Goal: Information Seeking & Learning: Learn about a topic

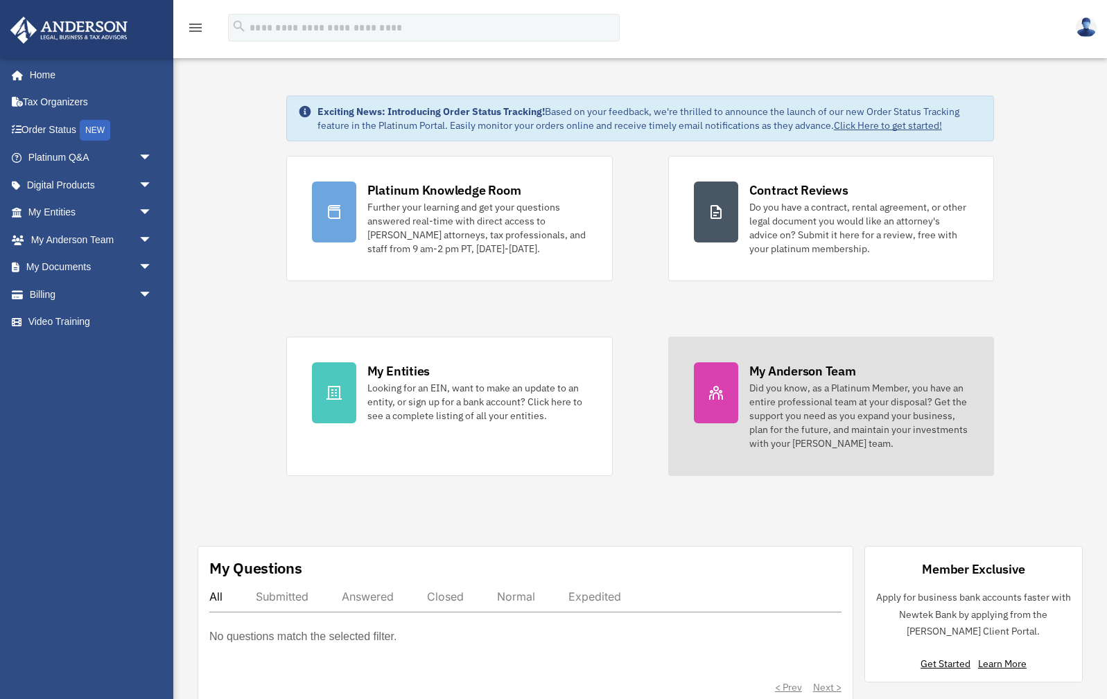
click at [714, 394] on icon at bounding box center [716, 393] width 14 height 14
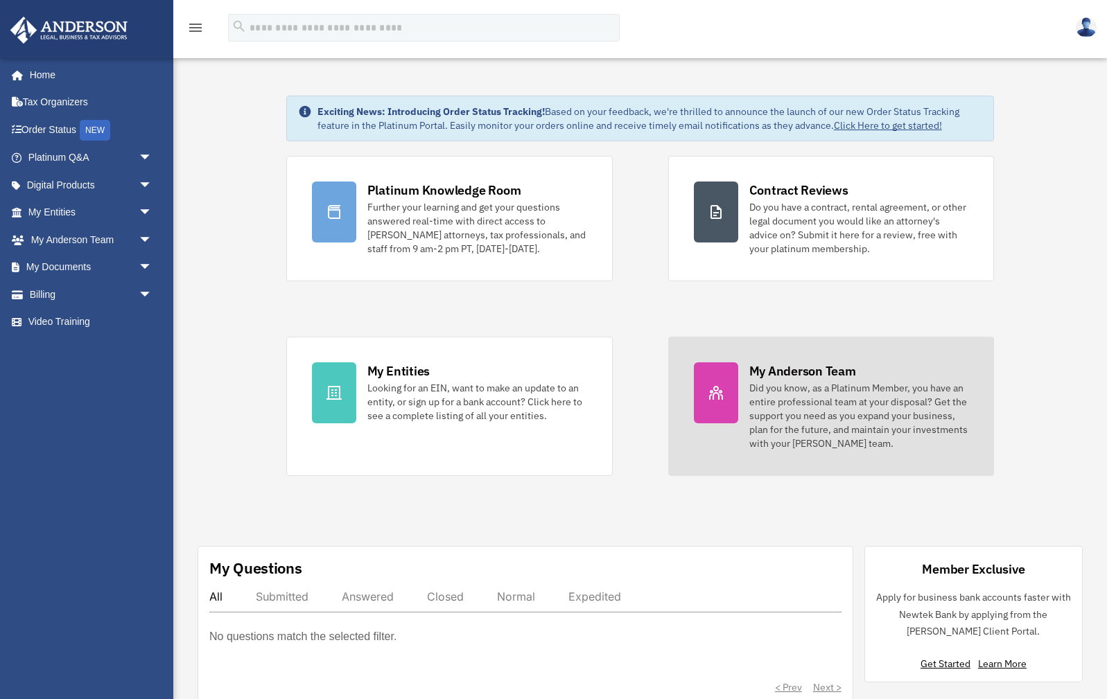
click at [714, 394] on icon at bounding box center [716, 393] width 14 height 14
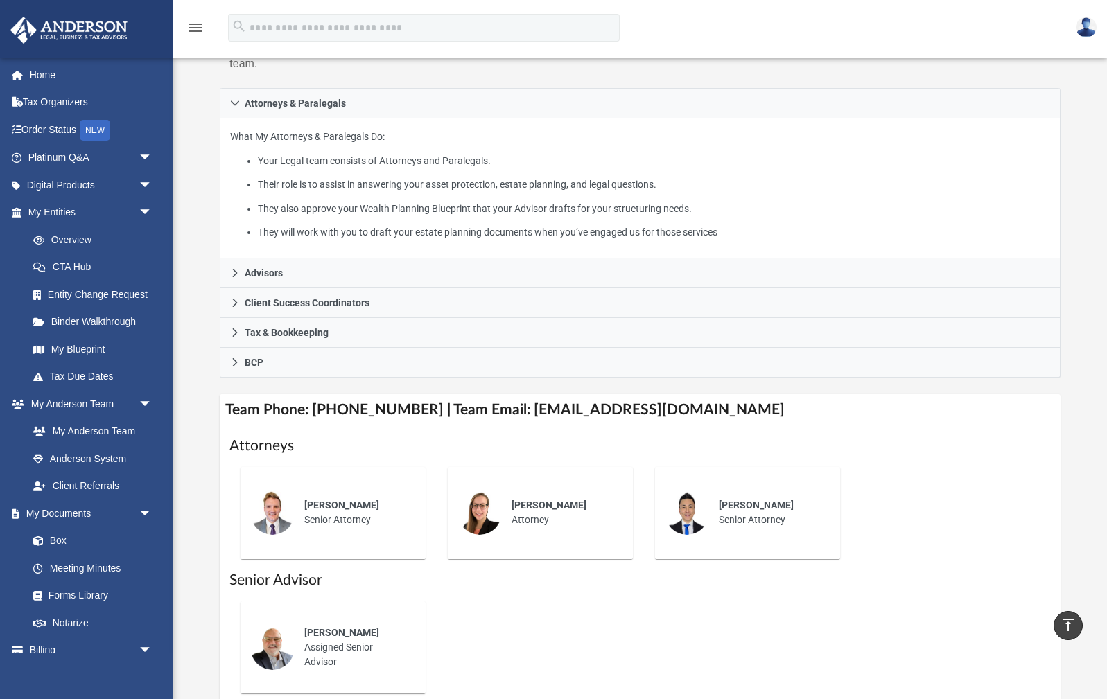
scroll to position [204, 0]
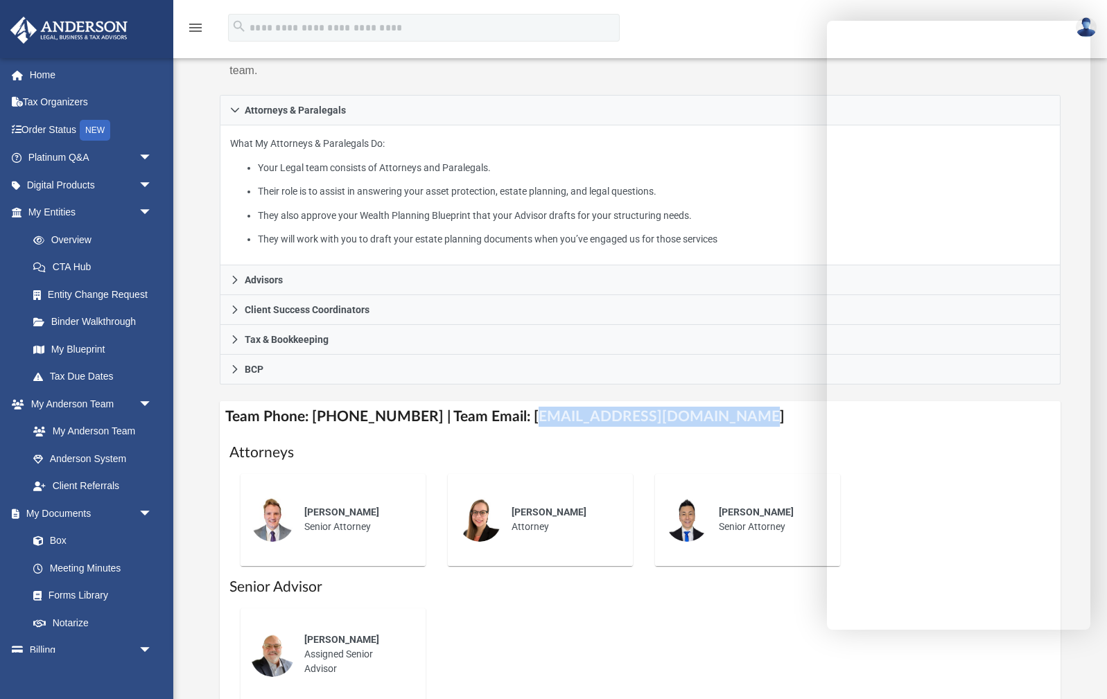
drag, startPoint x: 512, startPoint y: 417, endPoint x: 693, endPoint y: 426, distance: 181.1
click at [506, 443] on h1 "Attorneys" at bounding box center [639, 453] width 820 height 20
drag, startPoint x: 508, startPoint y: 417, endPoint x: 633, endPoint y: 427, distance: 125.8
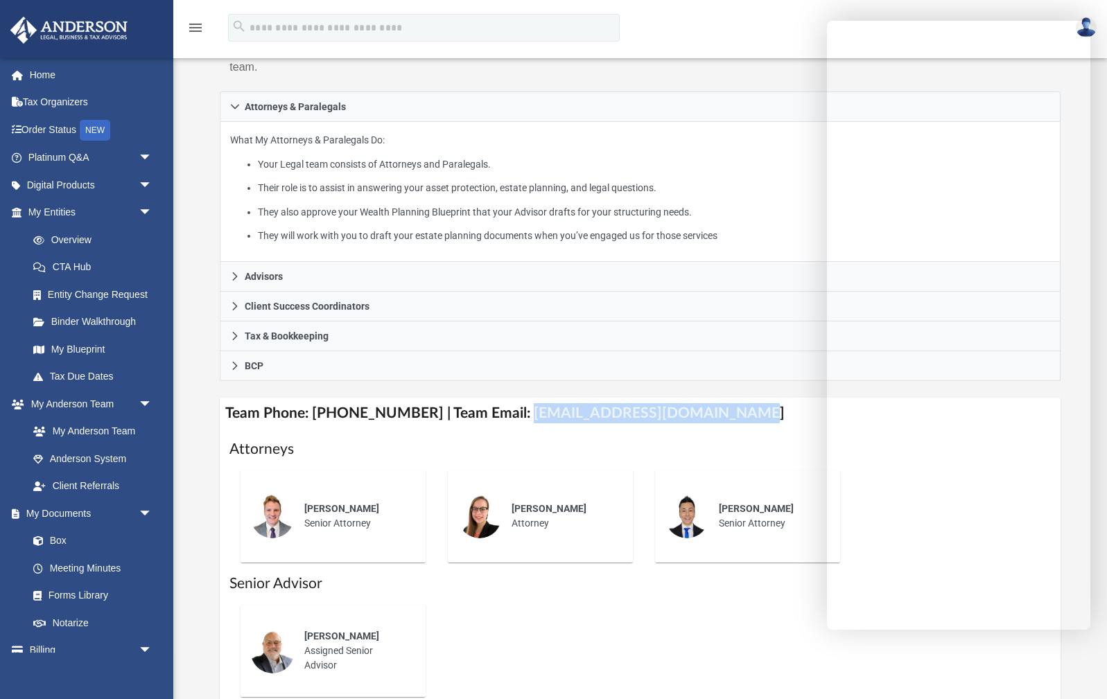
scroll to position [212, 0]
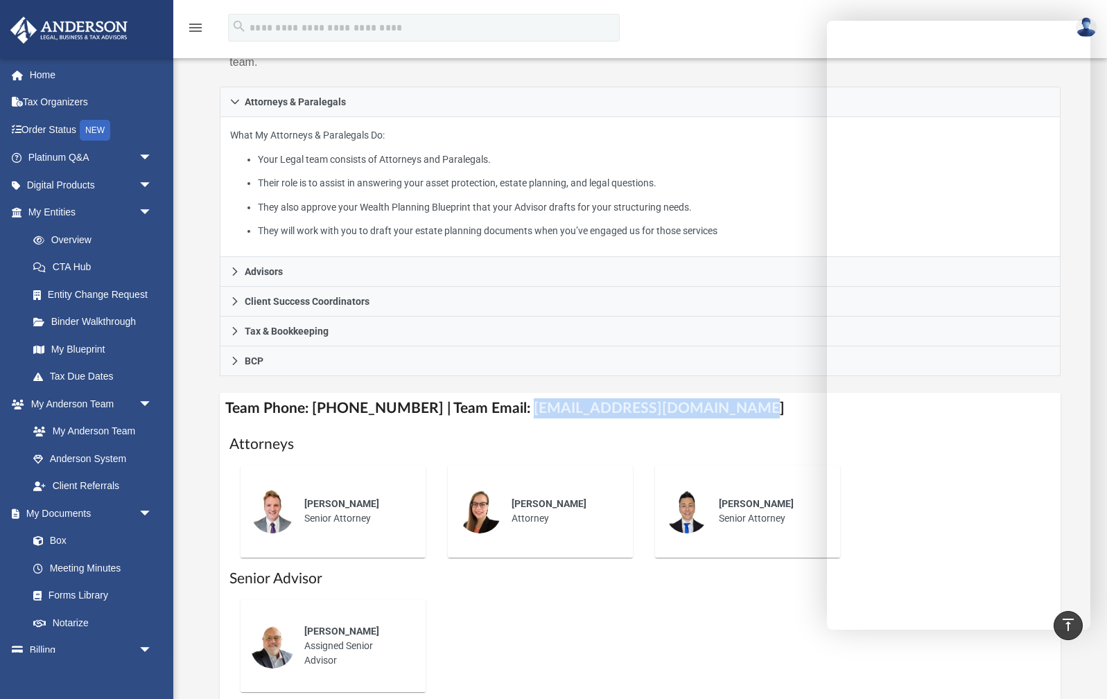
copy h4 "myteam@andersonadvisors.com"
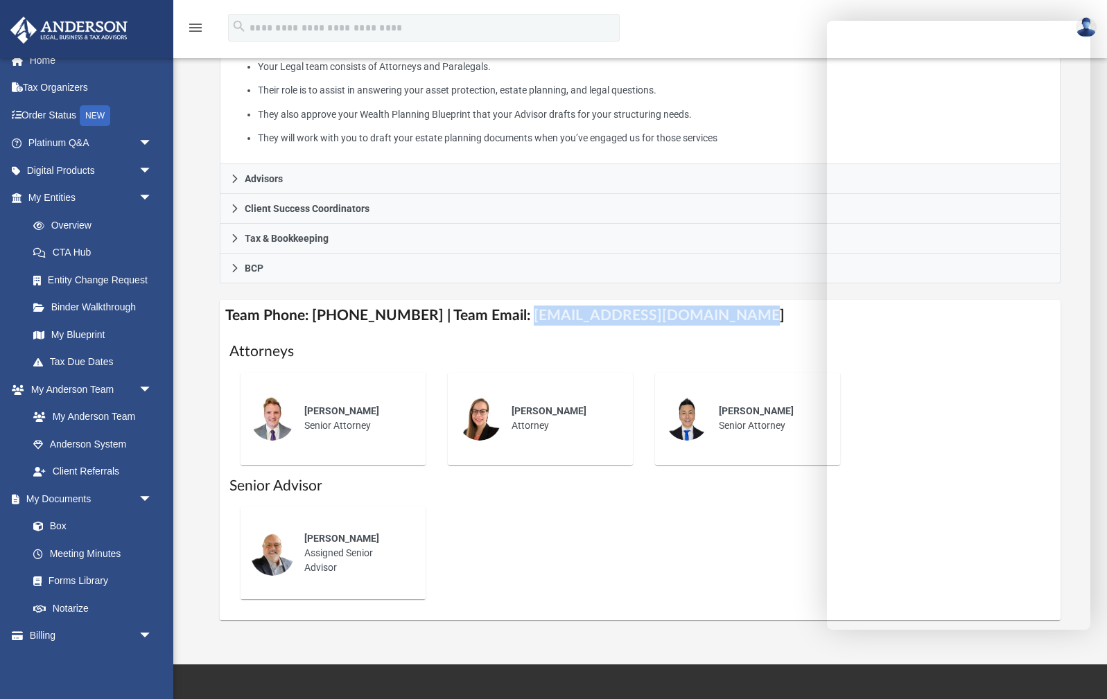
scroll to position [306, 0]
click at [318, 555] on div "Mike Tracey Assigned Senior Advisor" at bounding box center [354, 552] width 121 height 63
click at [318, 546] on div "Mike Tracey Assigned Senior Advisor" at bounding box center [354, 552] width 121 height 63
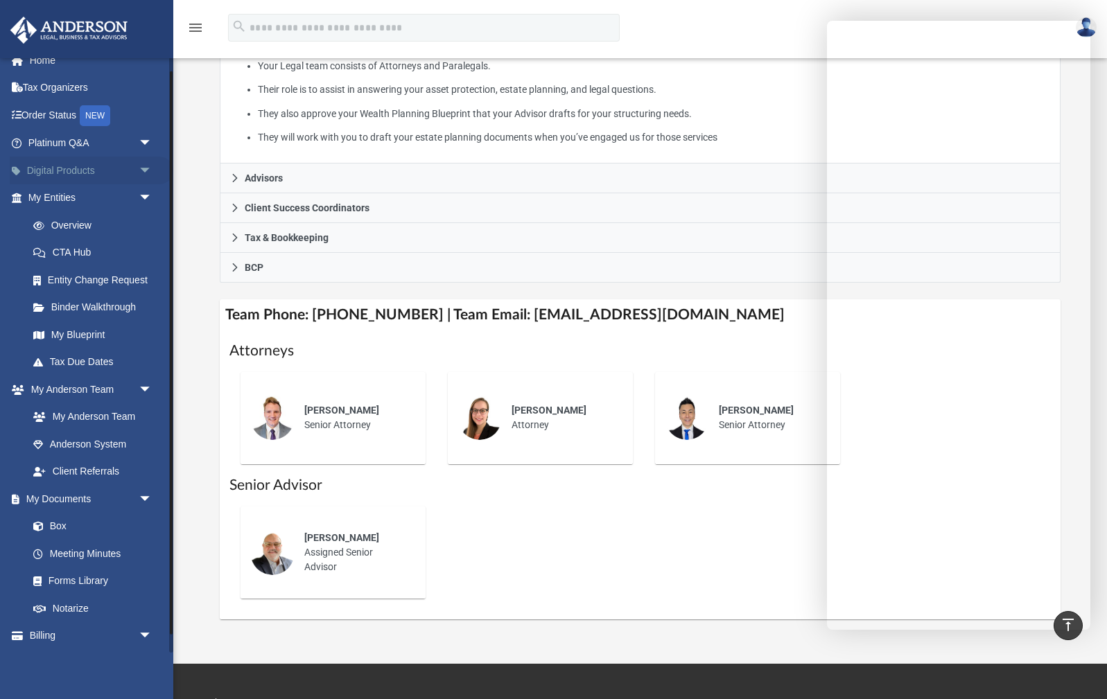
click at [64, 171] on link "Digital Products arrow_drop_down" at bounding box center [92, 171] width 164 height 28
click at [69, 301] on link "Binder Walkthrough" at bounding box center [96, 308] width 154 height 28
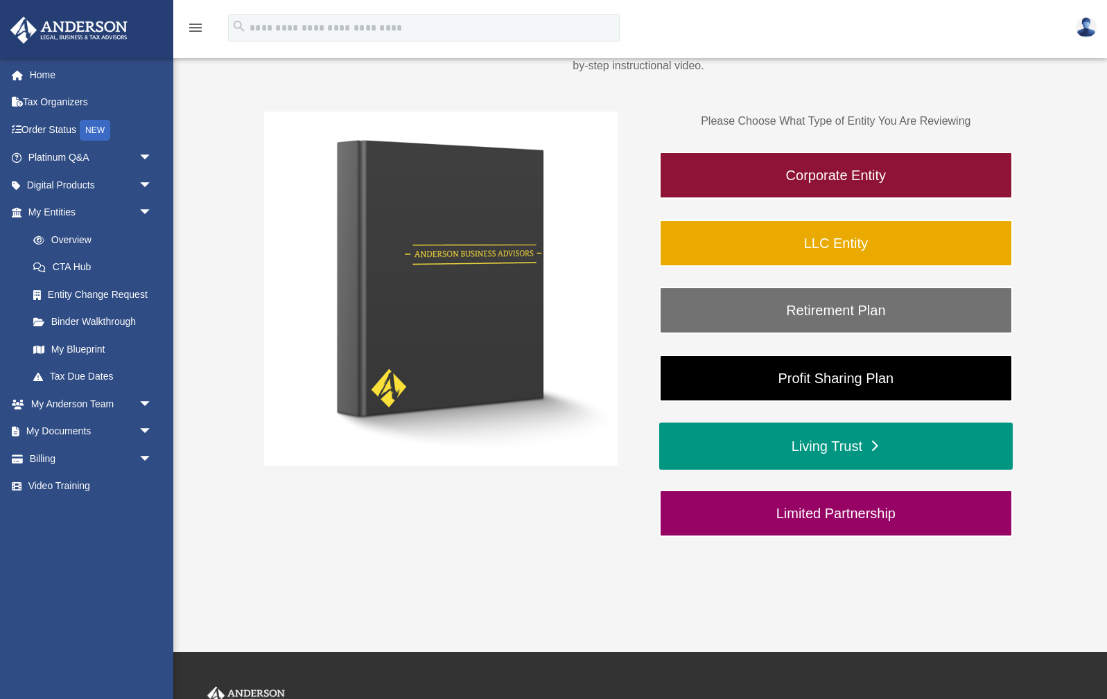
scroll to position [175, 0]
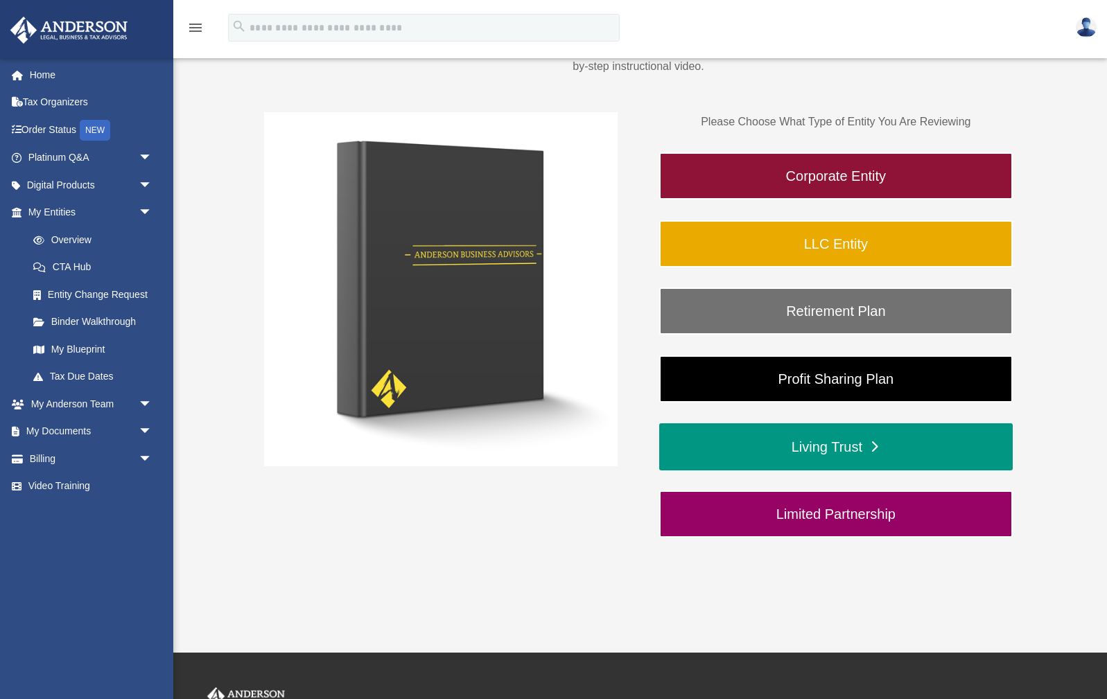
click at [818, 443] on link "Living Trust" at bounding box center [835, 446] width 353 height 47
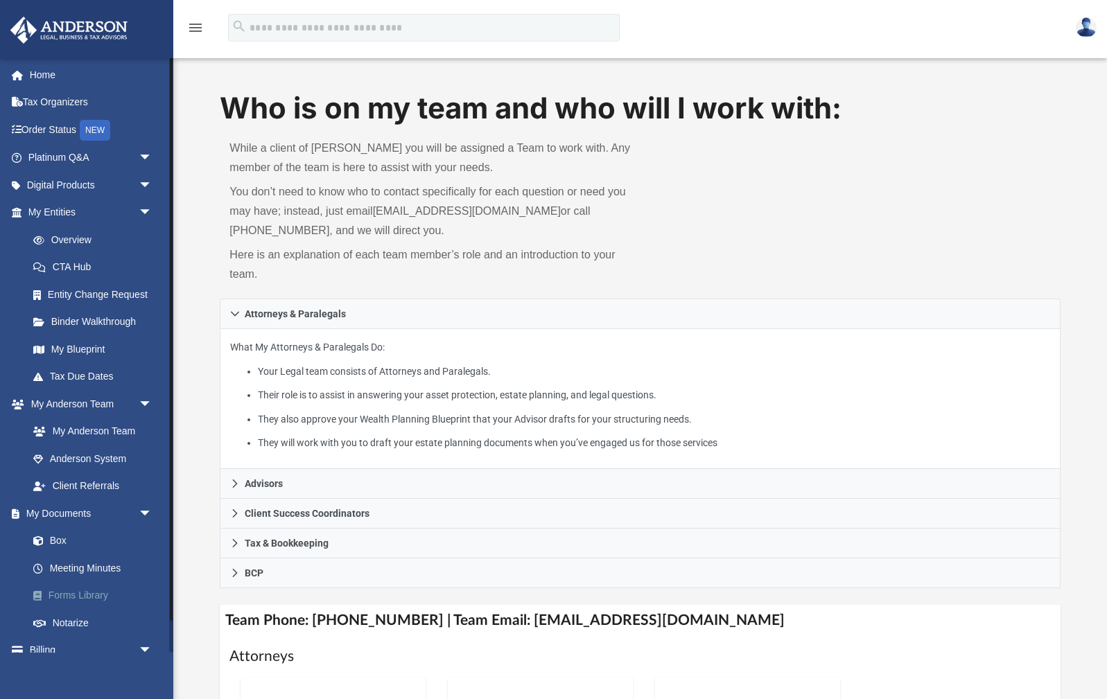
click at [89, 590] on link "Forms Library" at bounding box center [96, 596] width 154 height 28
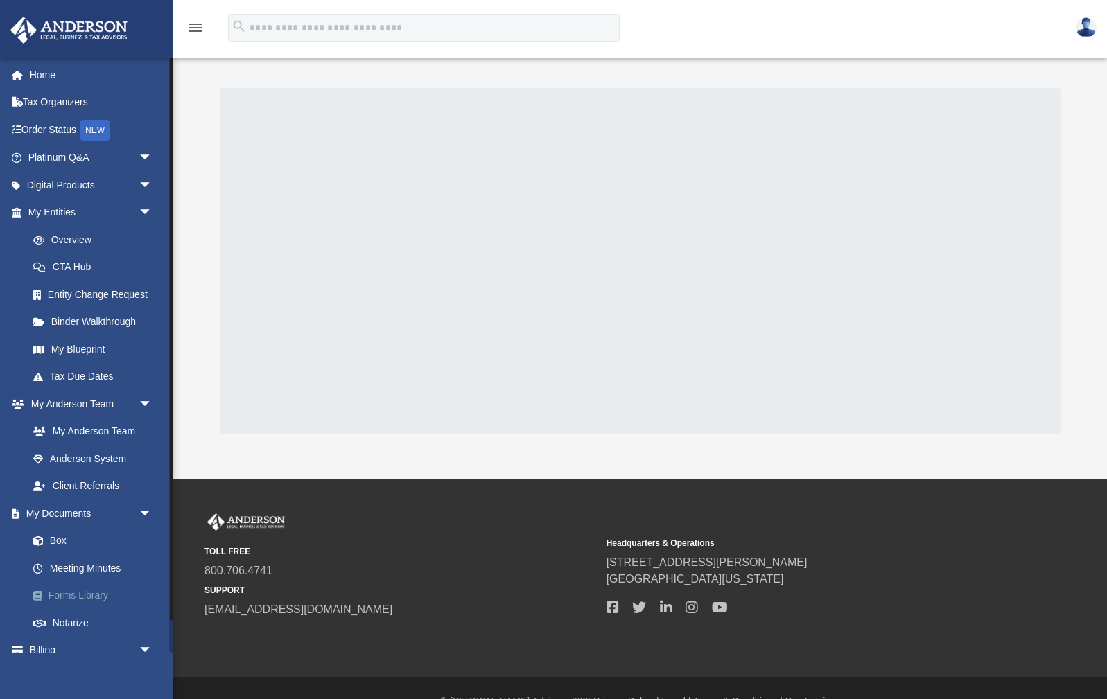
click at [89, 590] on link "Forms Library" at bounding box center [96, 596] width 154 height 28
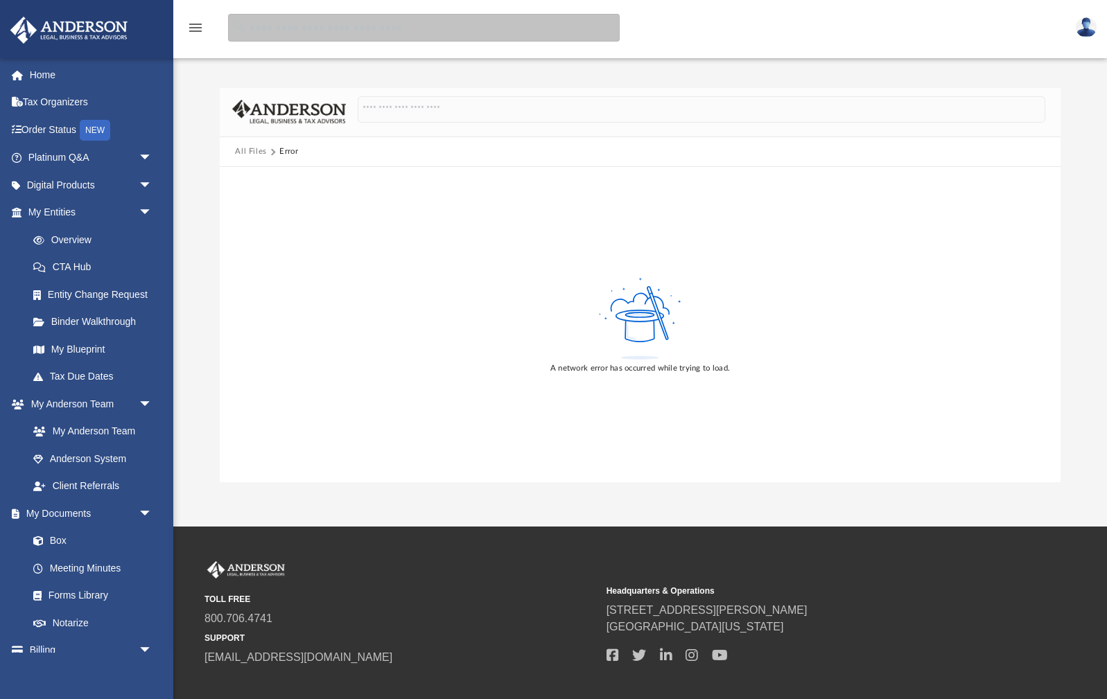
click at [282, 35] on input "search" at bounding box center [423, 28] width 391 height 28
type input "**********"
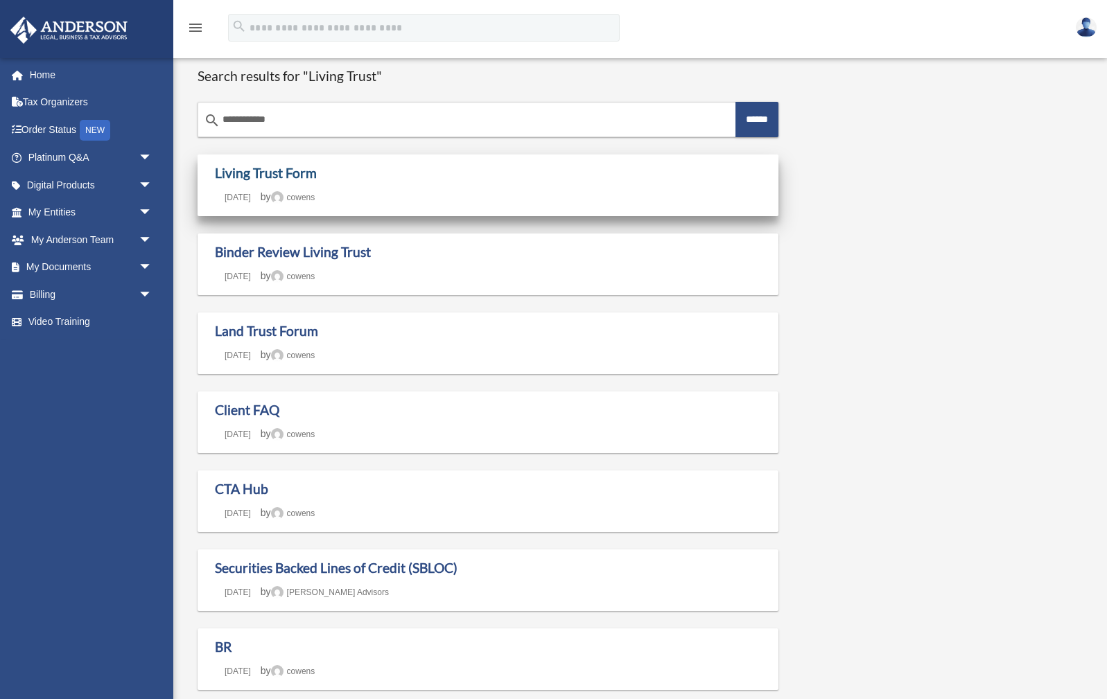
click at [272, 180] on link "Living Trust Form" at bounding box center [266, 173] width 102 height 16
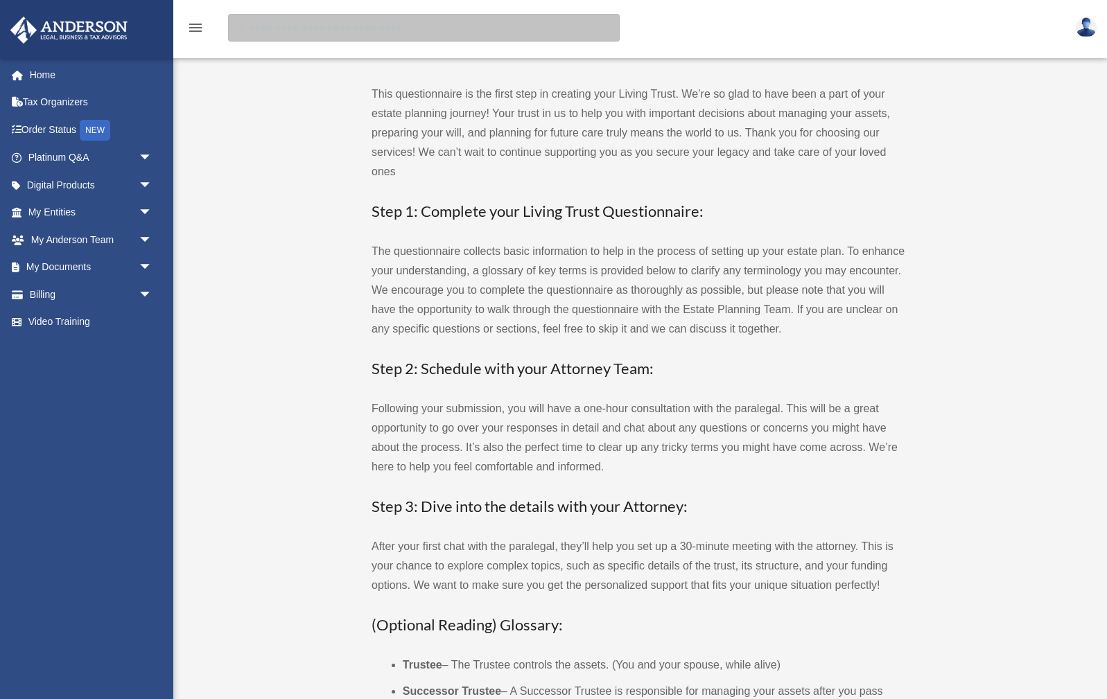
click at [249, 28] on input "search" at bounding box center [423, 28] width 391 height 28
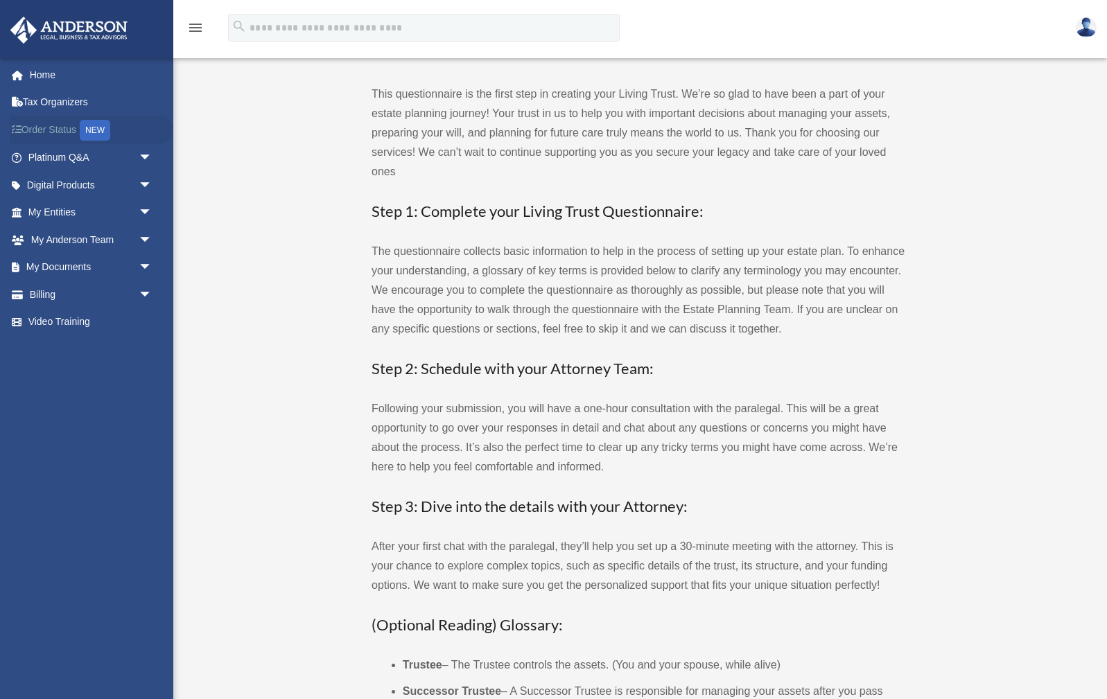
click at [62, 128] on link "Order Status NEW" at bounding box center [92, 130] width 164 height 28
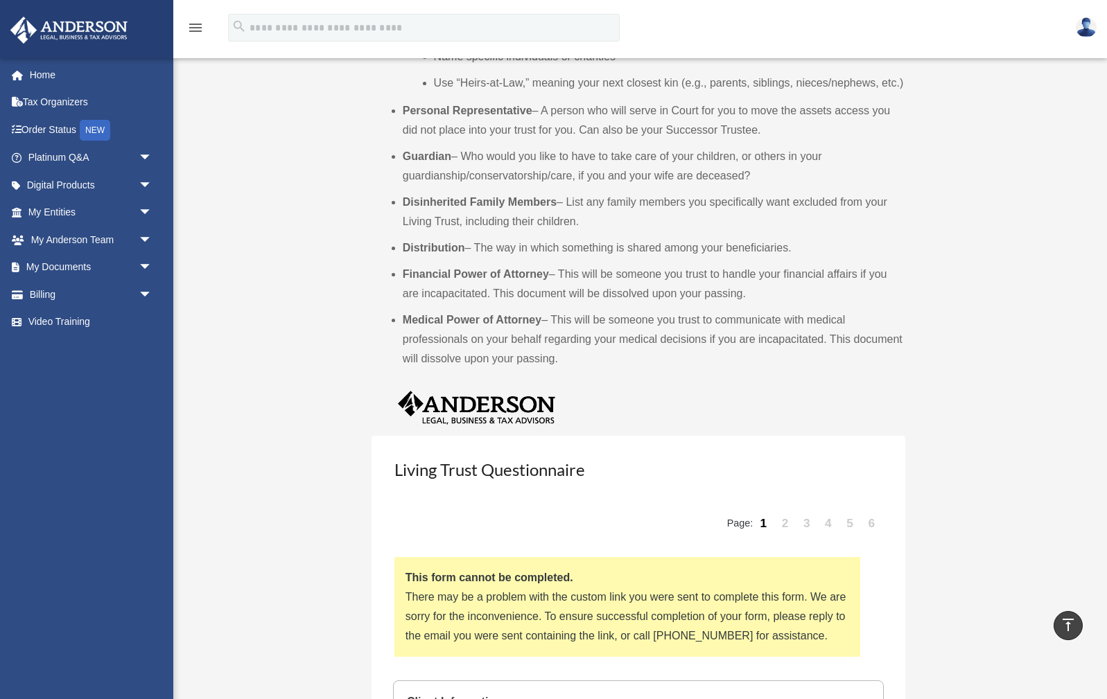
scroll to position [992, 0]
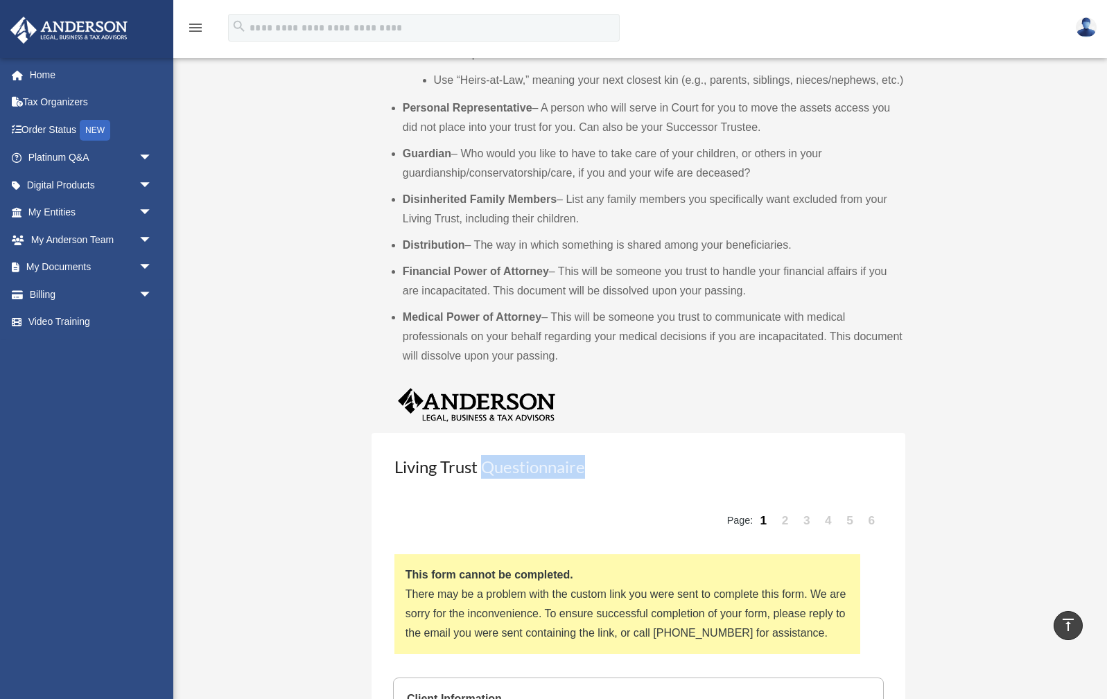
drag, startPoint x: 486, startPoint y: 468, endPoint x: 593, endPoint y: 475, distance: 107.0
click at [593, 475] on h3 "Living Trust Questionnaire" at bounding box center [638, 471] width 491 height 35
copy h3 "Questionnaire"
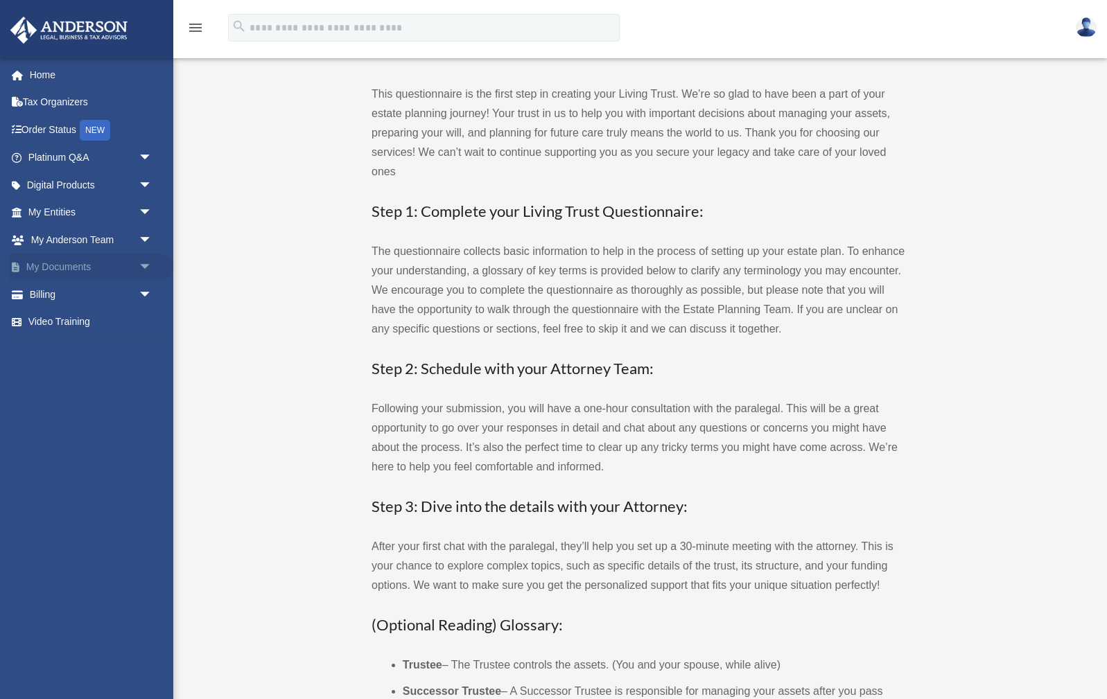
scroll to position [-5, 1]
click at [73, 264] on link "My Documents arrow_drop_down" at bounding box center [92, 268] width 164 height 28
click at [76, 167] on link "Platinum Q&A arrow_drop_down" at bounding box center [92, 158] width 164 height 28
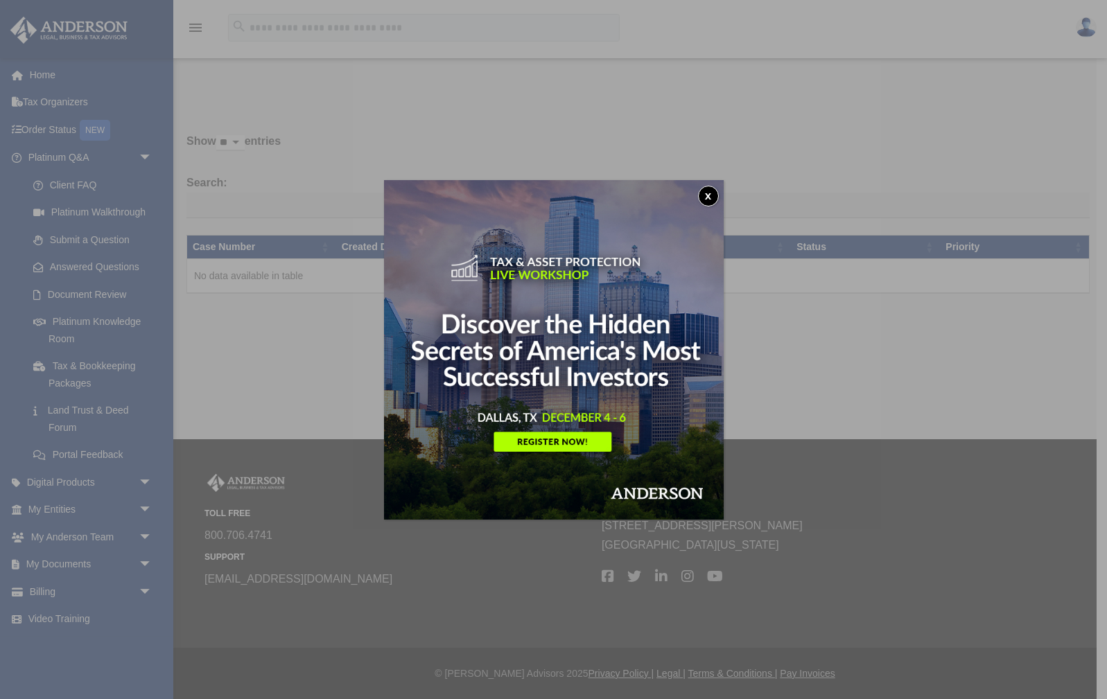
click at [694, 206] on img at bounding box center [554, 350] width 340 height 340
click at [705, 197] on button "x" at bounding box center [708, 196] width 21 height 21
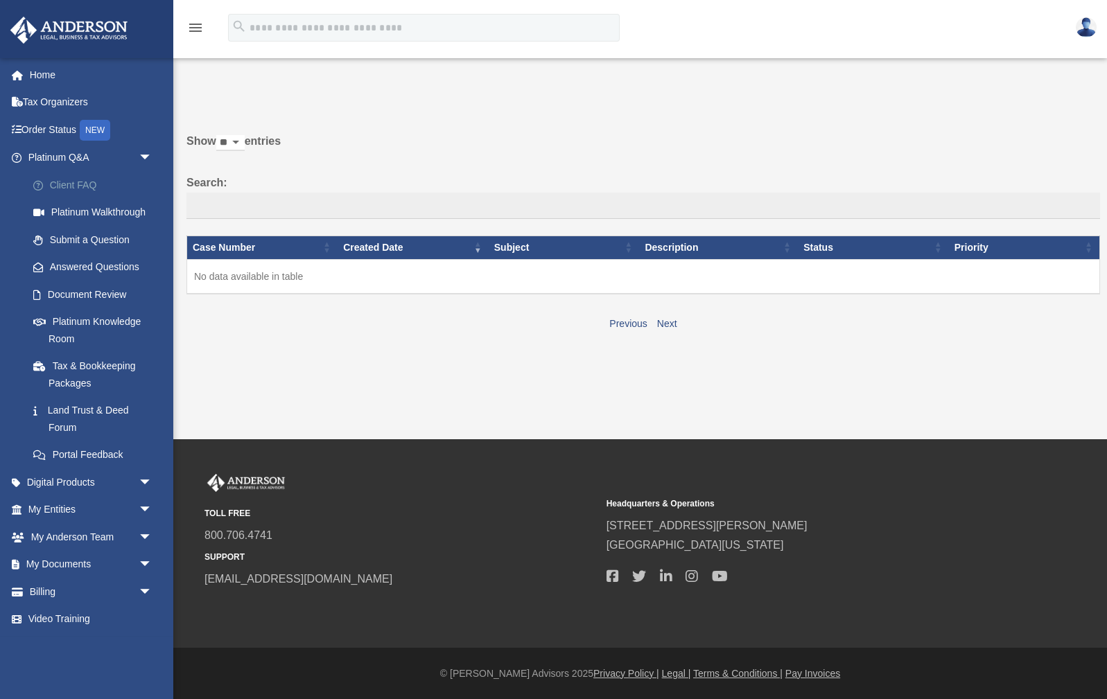
click at [59, 177] on link "Client FAQ" at bounding box center [96, 185] width 154 height 28
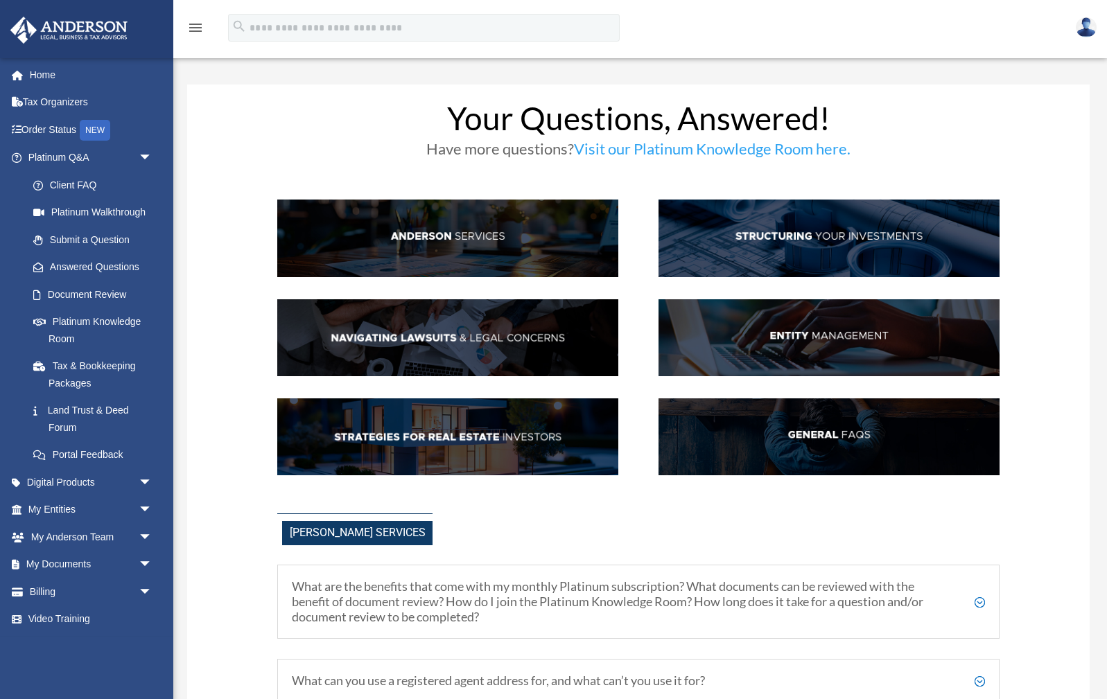
click at [816, 335] on img at bounding box center [828, 338] width 341 height 78
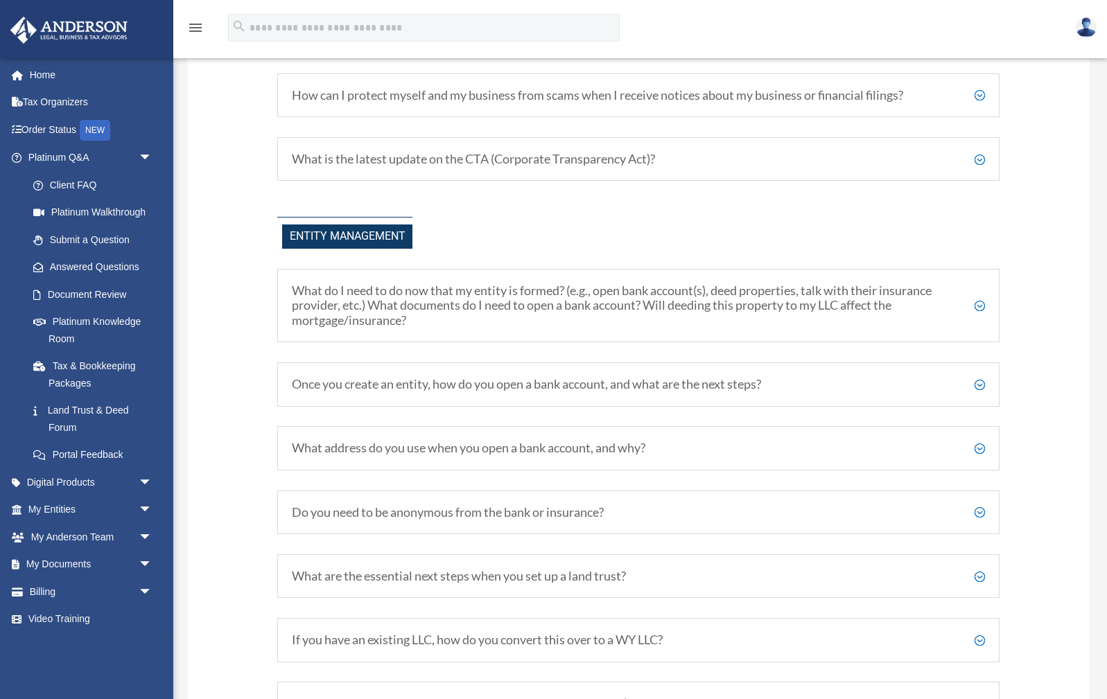
click at [816, 335] on div "Your Questions, Answered! Have more questions? Visit our Platinum Knowledge Roo…" at bounding box center [638, 258] width 902 height 3194
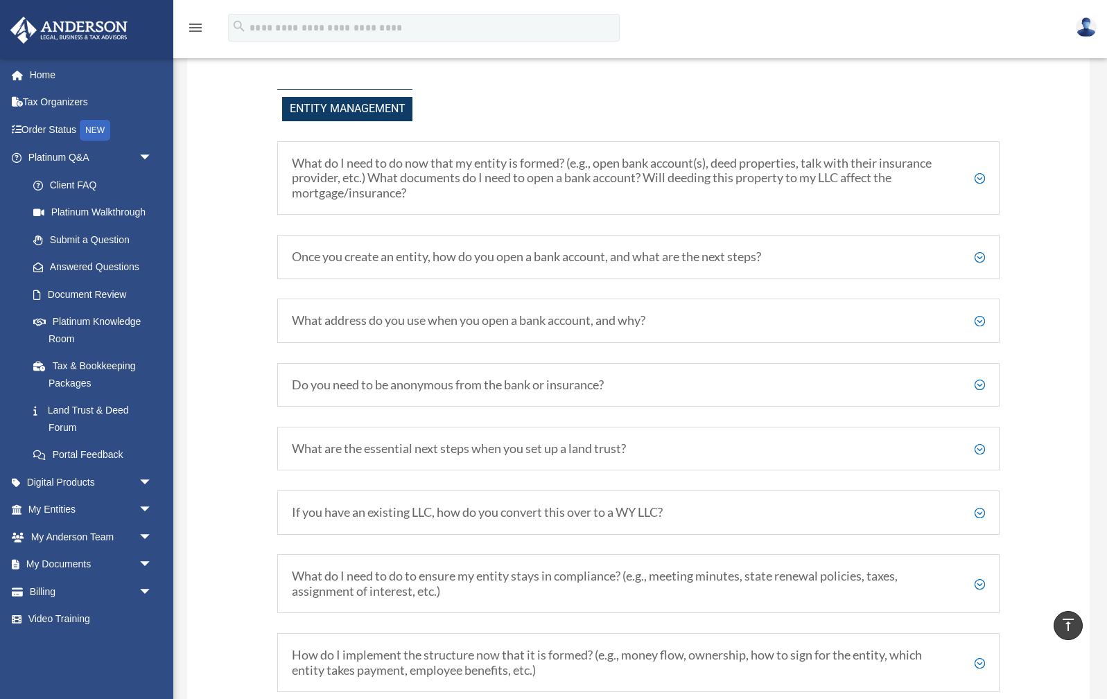
click at [978, 173] on h5 "What do I need to do now that my entity is formed? (e.g., open bank account(s),…" at bounding box center [638, 178] width 693 height 45
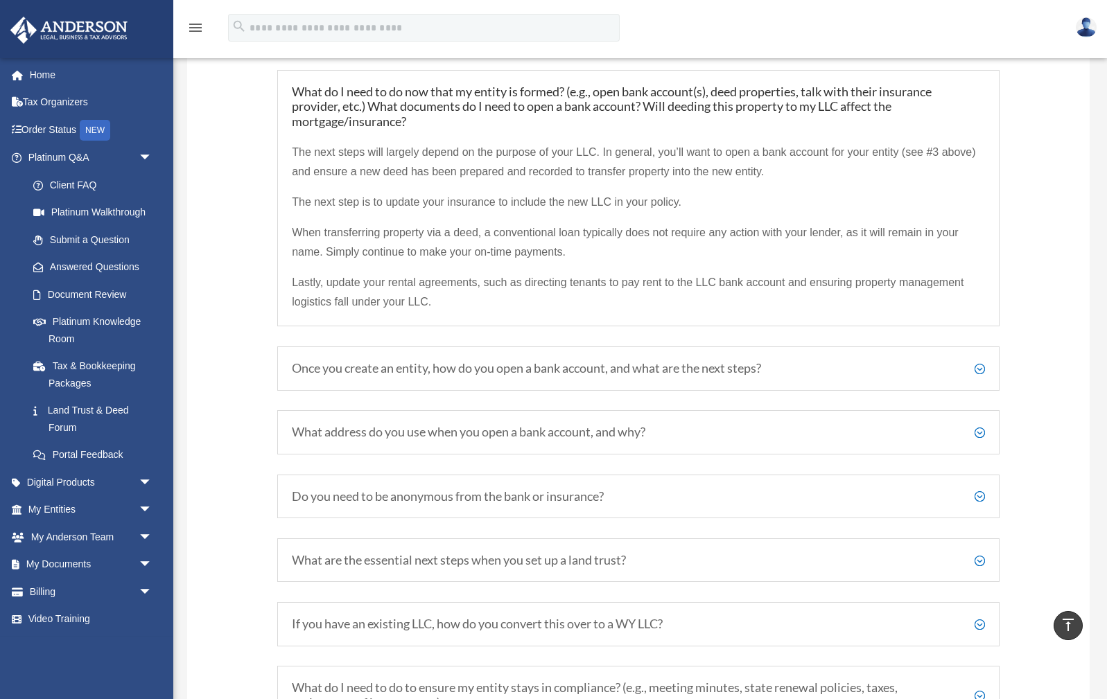
scroll to position [1627, 0]
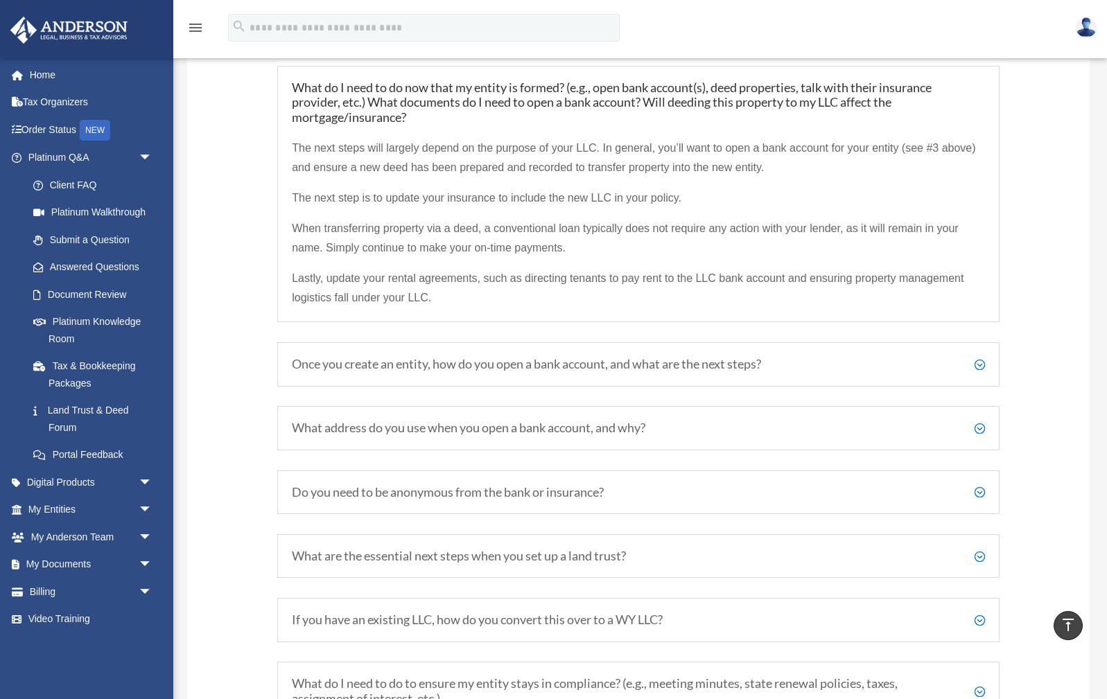
click at [979, 360] on h5 "Once you create an entity, how do you open a bank account, and what are the nex…" at bounding box center [638, 364] width 693 height 15
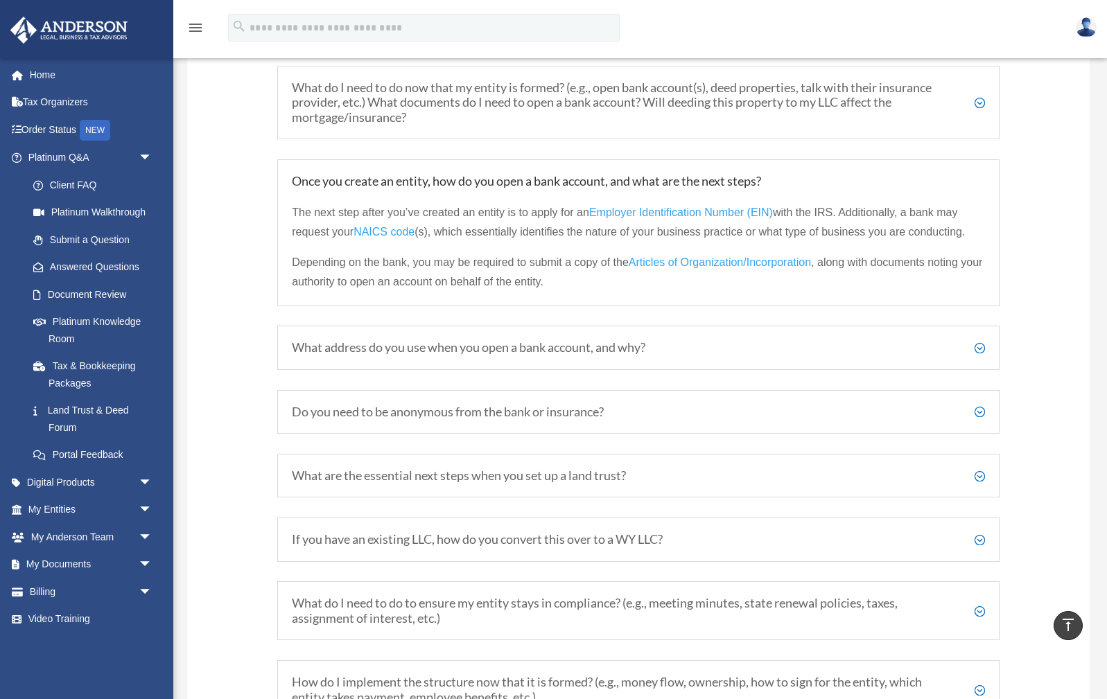
scroll to position [1653, 0]
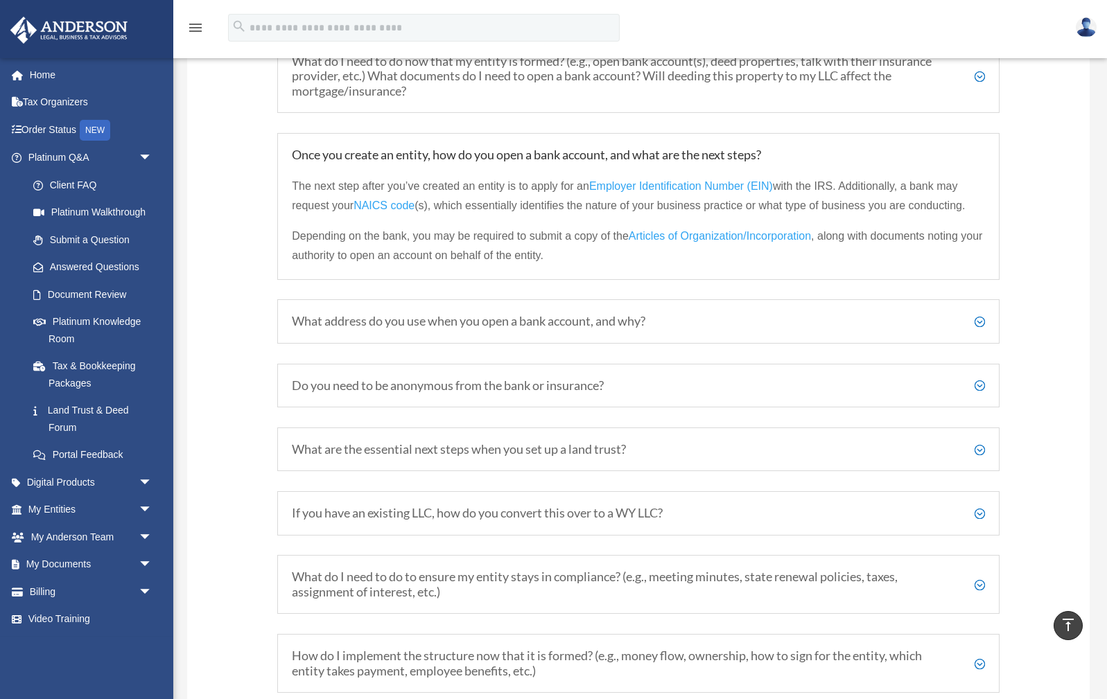
click at [982, 315] on h5 "What address do you use when you open a bank account, and why?" at bounding box center [638, 321] width 693 height 15
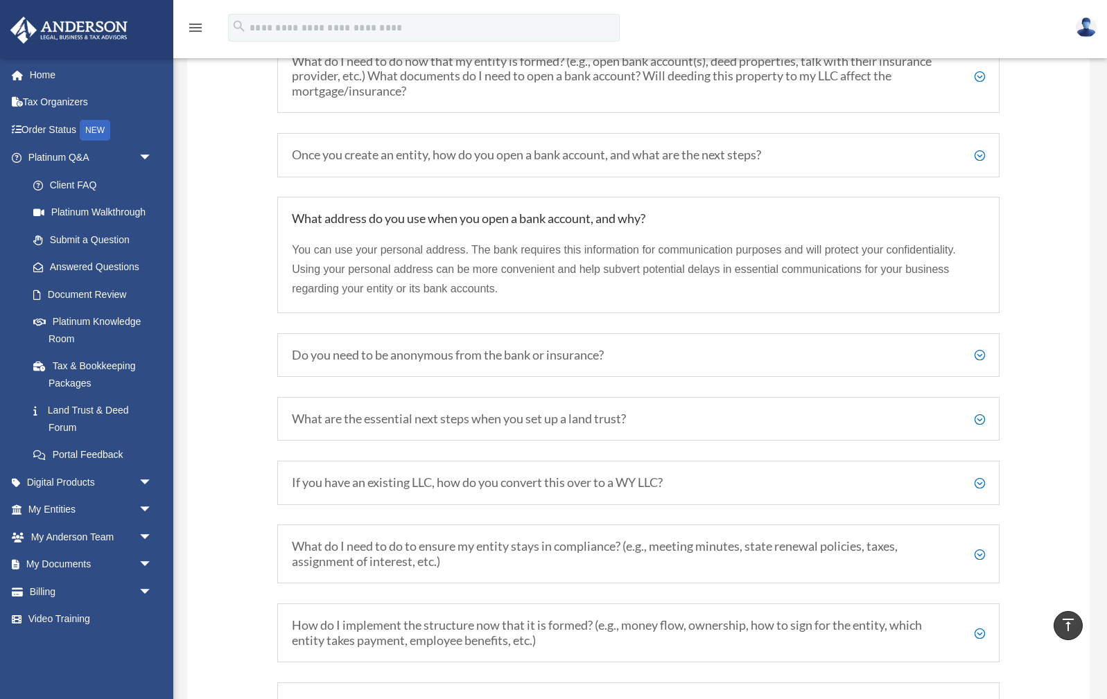
click at [982, 348] on h5 "Do you need to be anonymous from the bank or insurance?" at bounding box center [638, 355] width 693 height 15
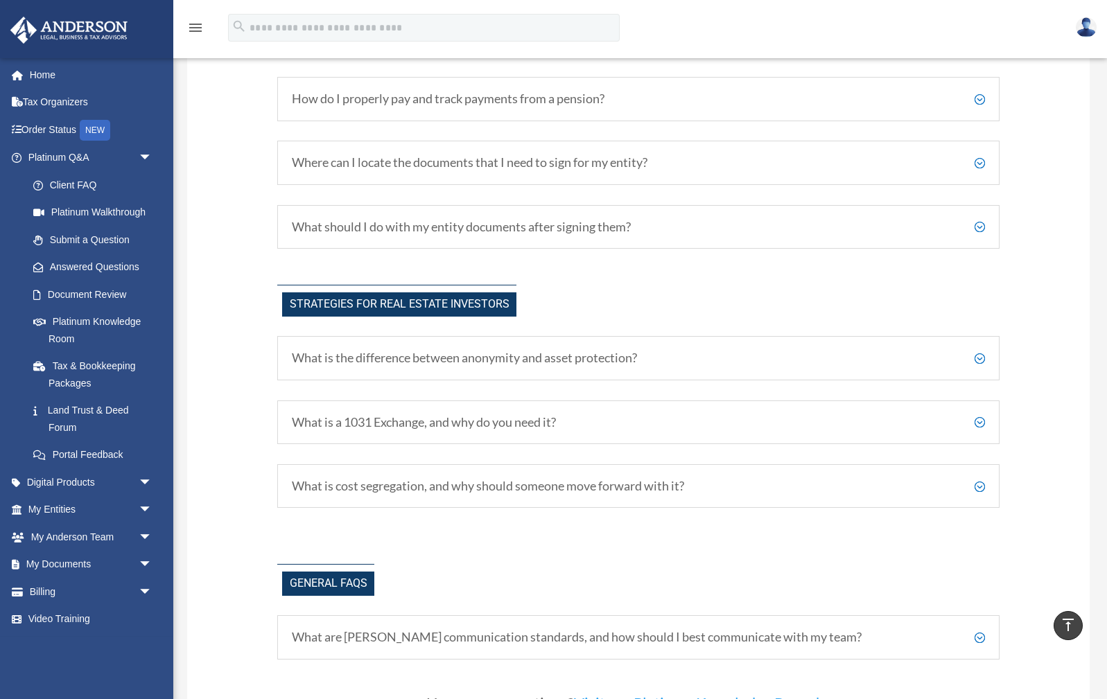
scroll to position [2629, 0]
click at [978, 629] on h5 "What are [PERSON_NAME] communication standards, and how should I best communica…" at bounding box center [638, 636] width 693 height 15
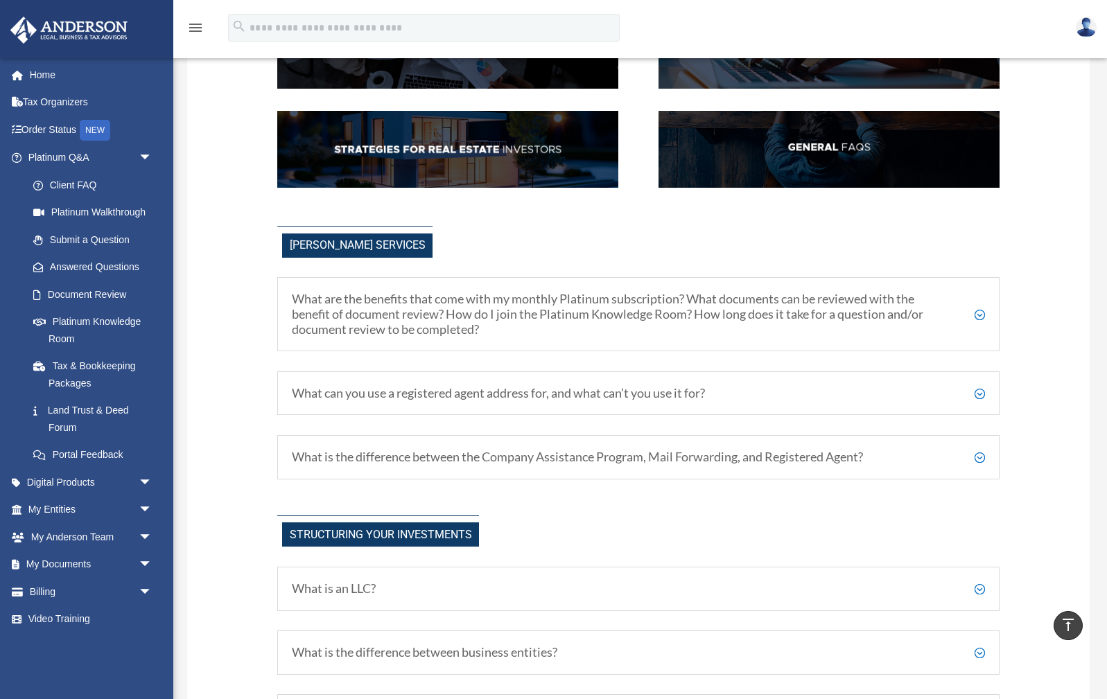
scroll to position [281, 0]
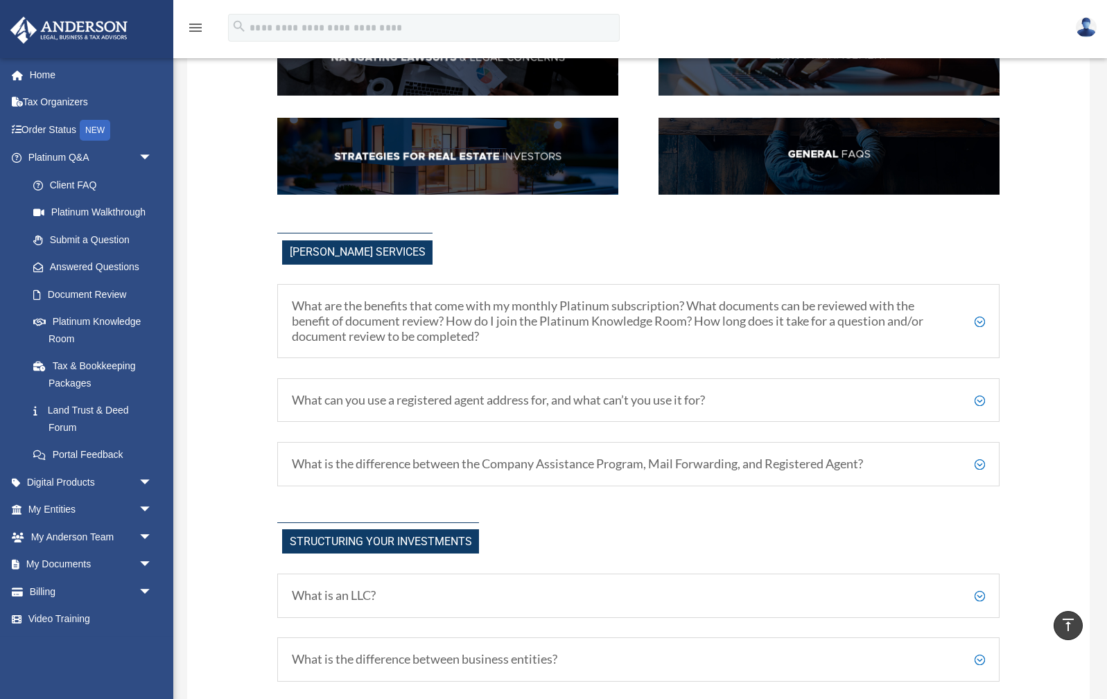
click at [978, 326] on h5 "What are the benefits that come with my monthly Platinum subscription? What doc…" at bounding box center [638, 321] width 693 height 45
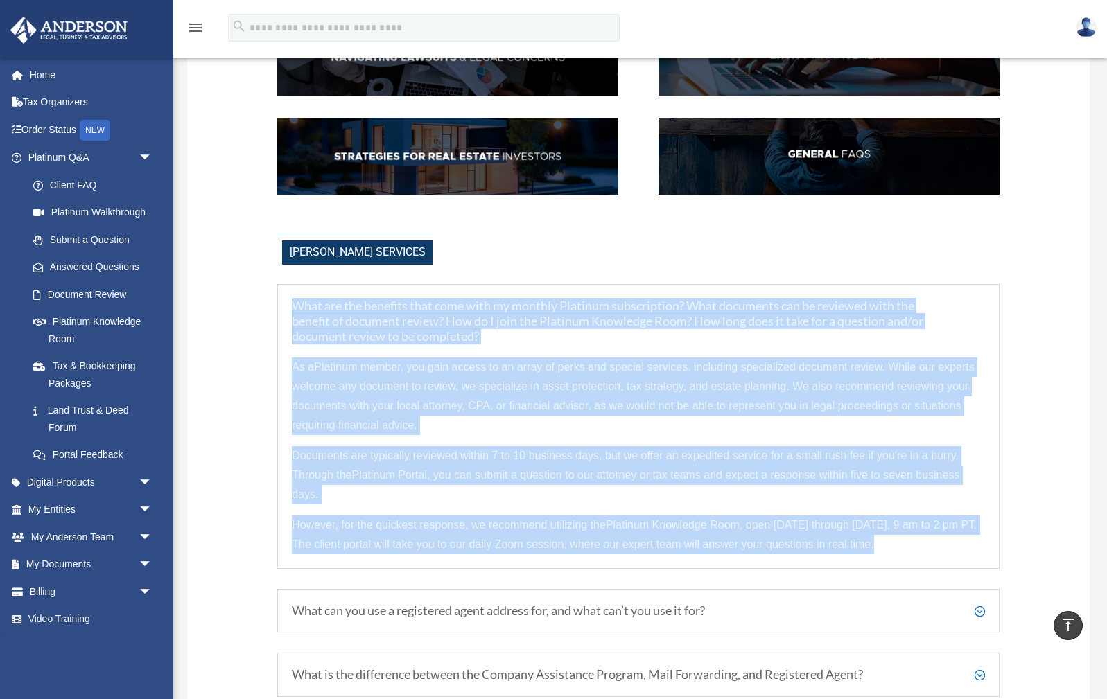
drag, startPoint x: 294, startPoint y: 301, endPoint x: 890, endPoint y: 556, distance: 647.8
click at [890, 556] on div "What are the benefits that come with my monthly Platinum subscription? What doc…" at bounding box center [638, 426] width 722 height 285
copy div "Lore ips dol sitametc adip elit sedd ei tempori Utlabore etdoloremagn? Aliq eni…"
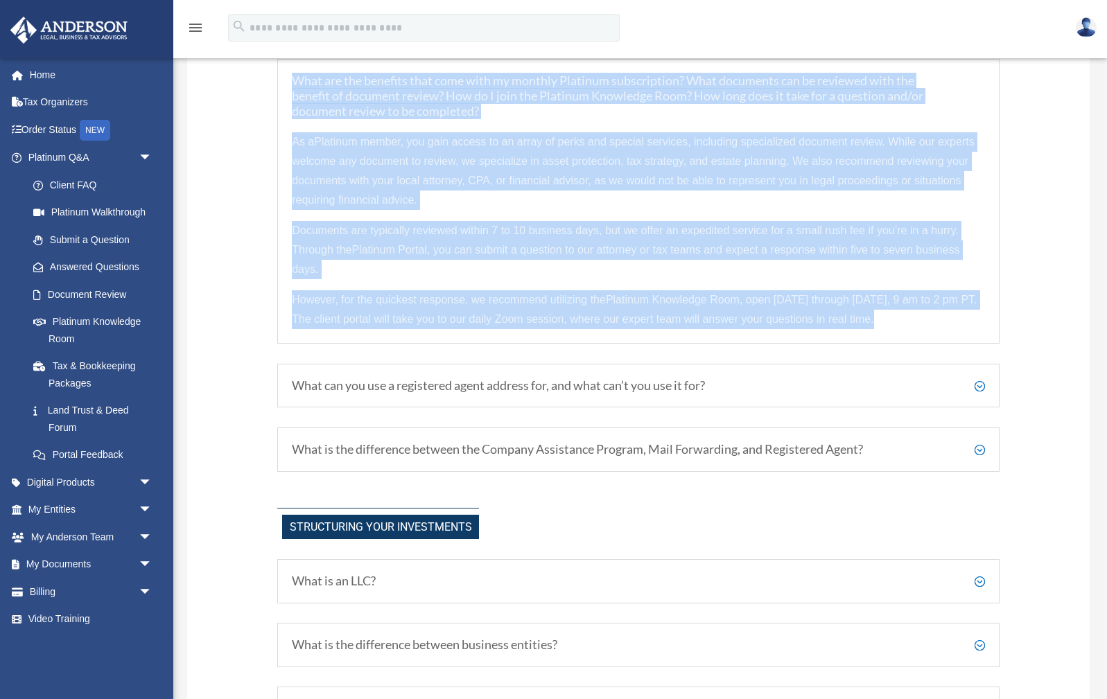
scroll to position [511, 0]
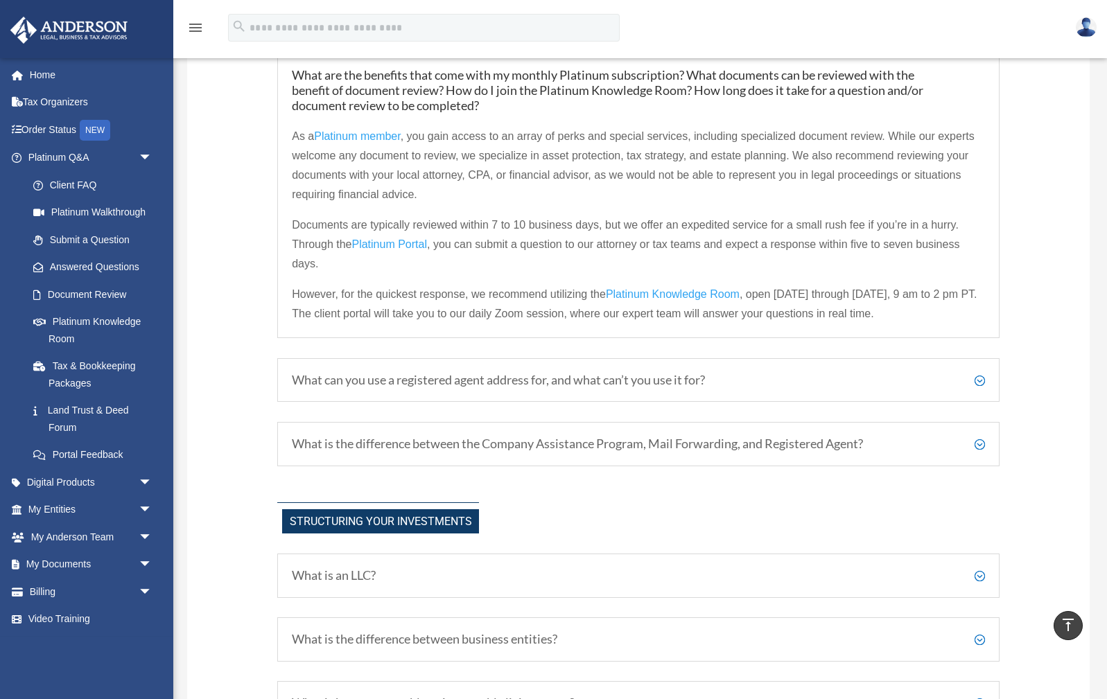
click at [981, 380] on h5 "What can you use a registered agent address for, and what can’t you use it for?" at bounding box center [638, 380] width 693 height 15
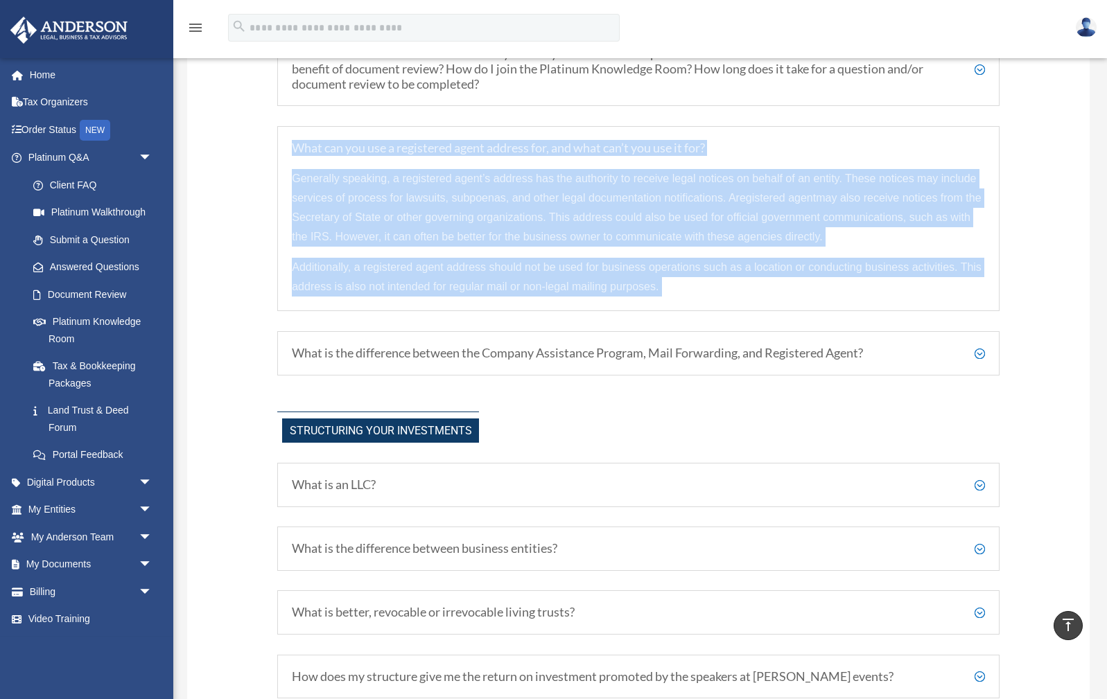
scroll to position [530, 0]
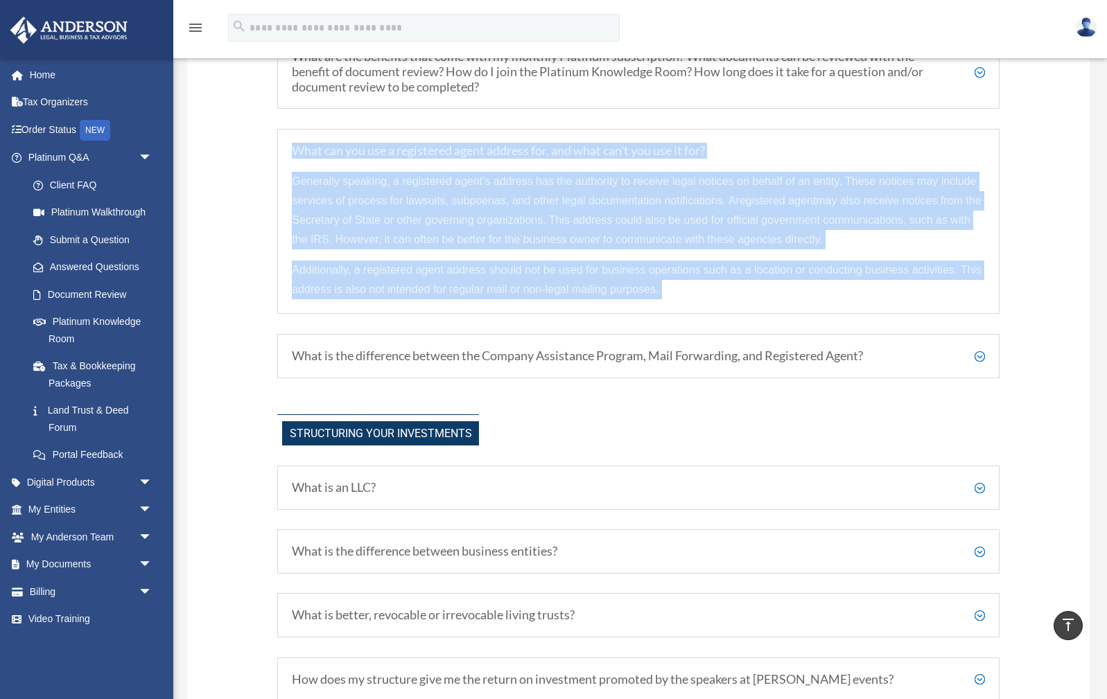
drag, startPoint x: 294, startPoint y: 145, endPoint x: 741, endPoint y: 280, distance: 467.6
click at [810, 312] on div "What can you use a registered agent address for, and what can’t you use it for?…" at bounding box center [638, 222] width 722 height 186
copy div "What can you use a registered agent address for, and what can’t you use it for?…"
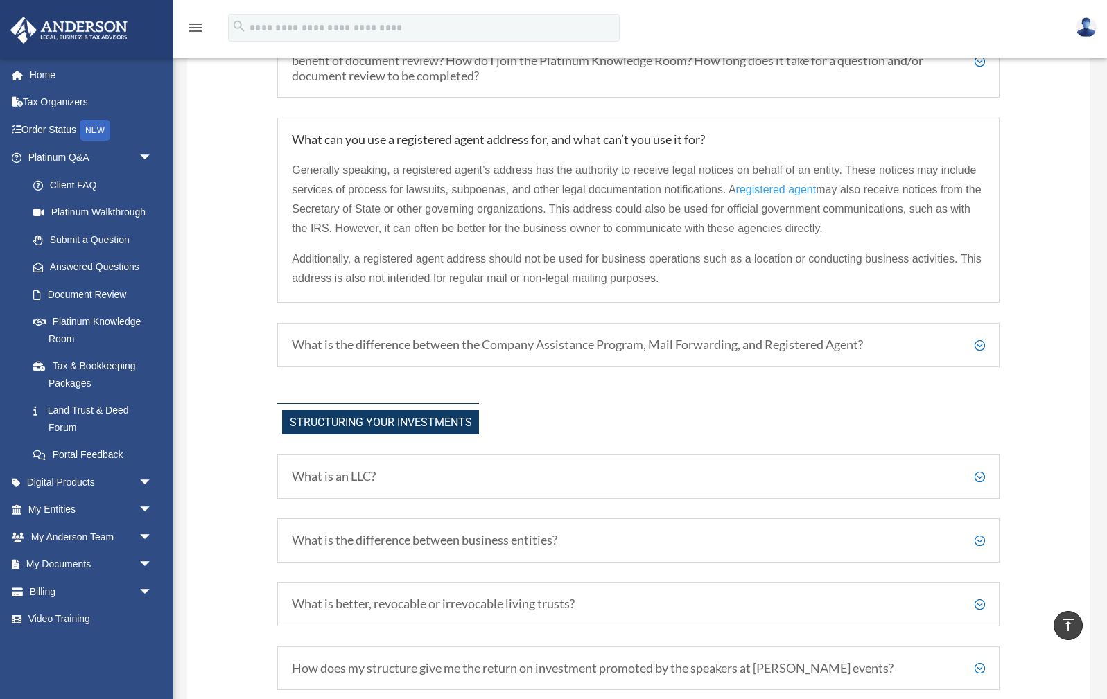
click at [980, 342] on h5 "What is the difference between the Company Assistance Program, Mail Forwarding,…" at bounding box center [638, 344] width 693 height 15
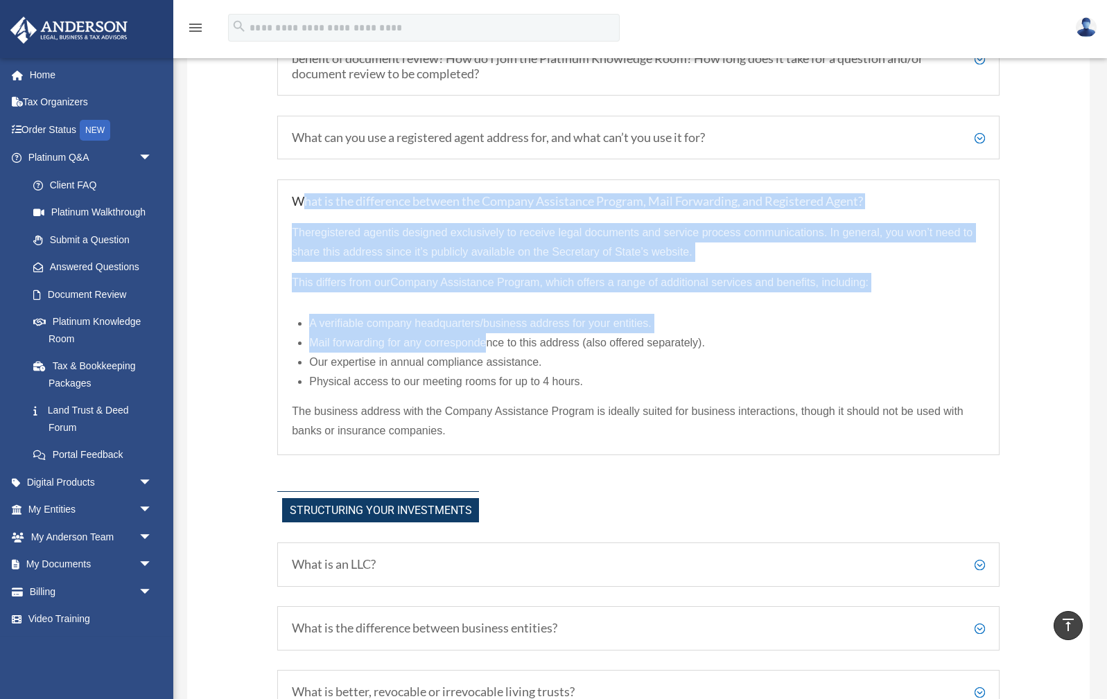
drag, startPoint x: 299, startPoint y: 194, endPoint x: 435, endPoint y: 288, distance: 164.9
click at [475, 333] on div "What is the difference between the Company Assistance Program, Mail Forwarding,…" at bounding box center [638, 317] width 722 height 276
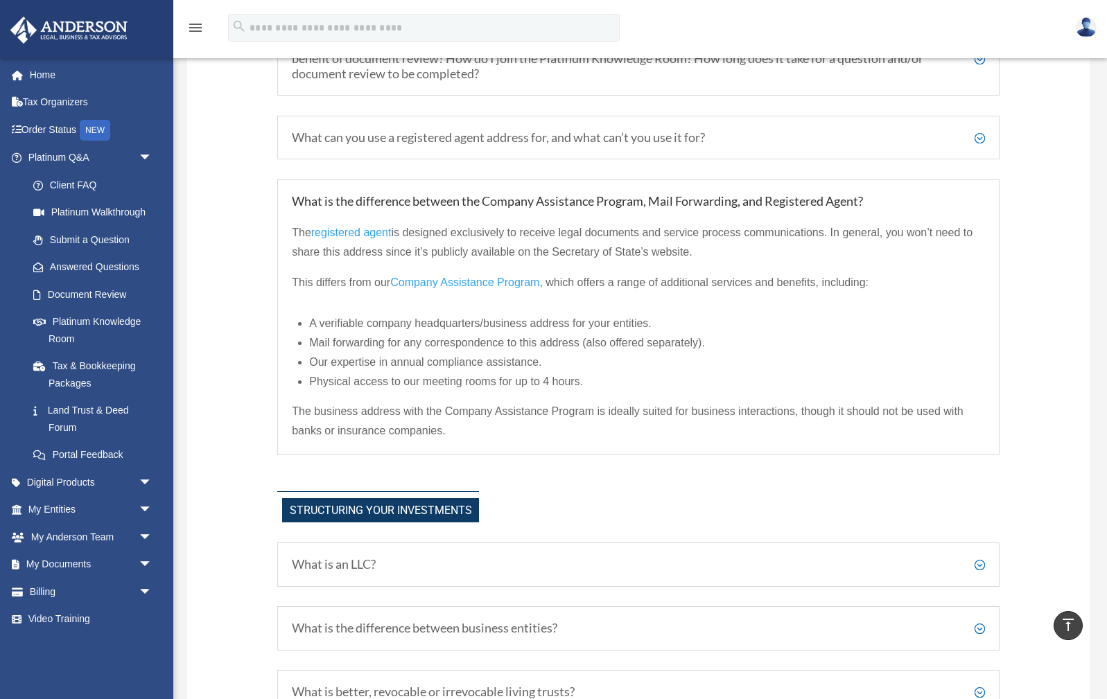
click at [291, 195] on div "What is the difference between the Company Assistance Program, Mail Forwarding,…" at bounding box center [638, 317] width 722 height 276
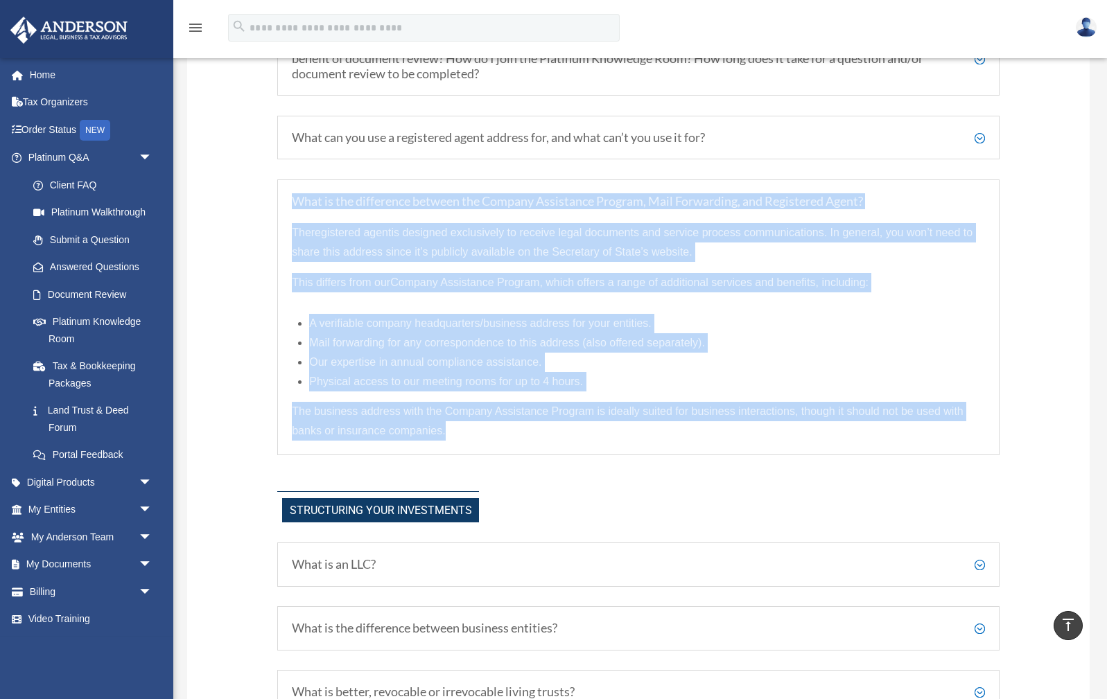
drag, startPoint x: 291, startPoint y: 195, endPoint x: 525, endPoint y: 452, distance: 347.7
click at [525, 452] on div "What is the difference between the Company Assistance Program, Mail Forwarding,…" at bounding box center [638, 317] width 722 height 276
copy div "What is the difference between the Company Assistance Program, Mail Forwarding,…"
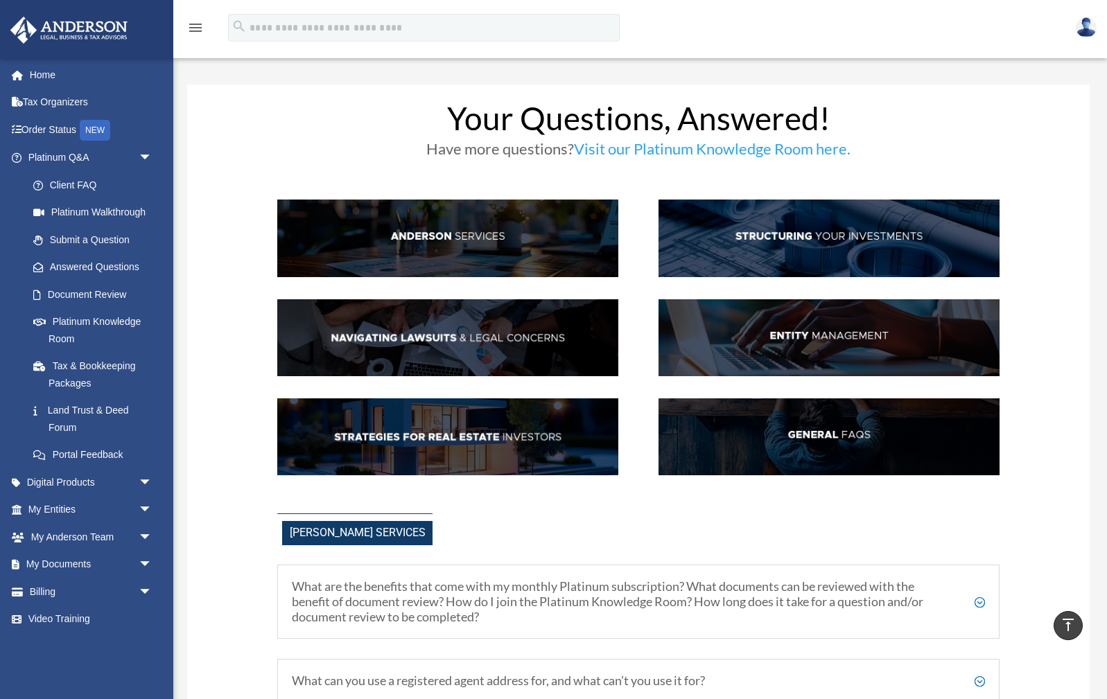
scroll to position [0, 0]
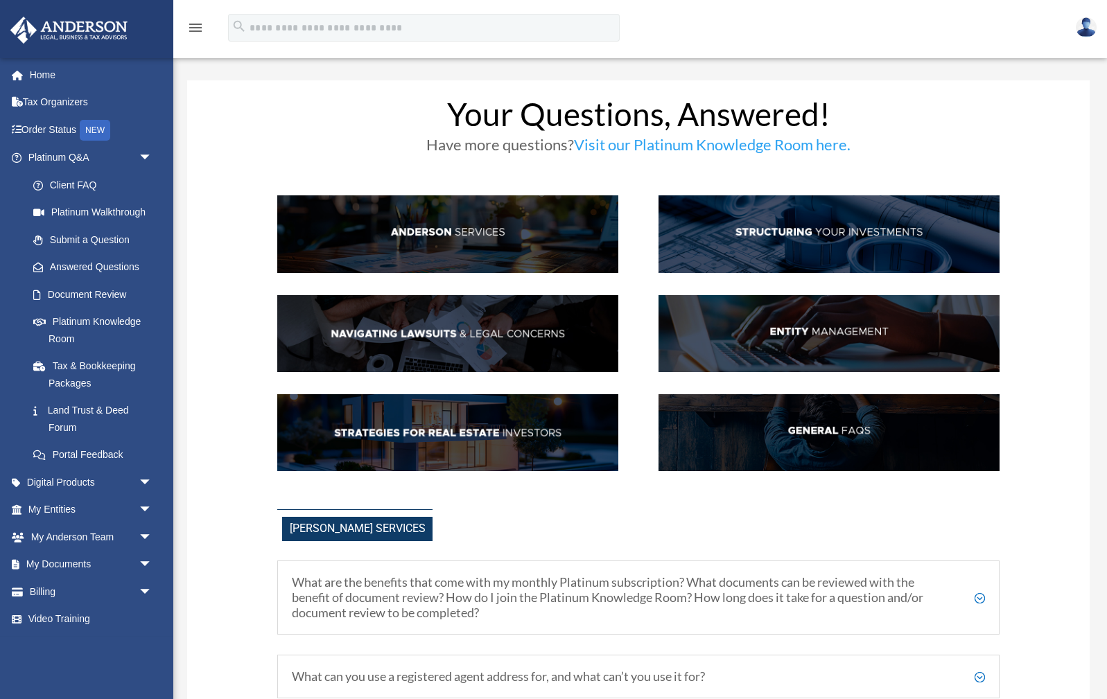
click at [836, 340] on img at bounding box center [828, 334] width 341 height 78
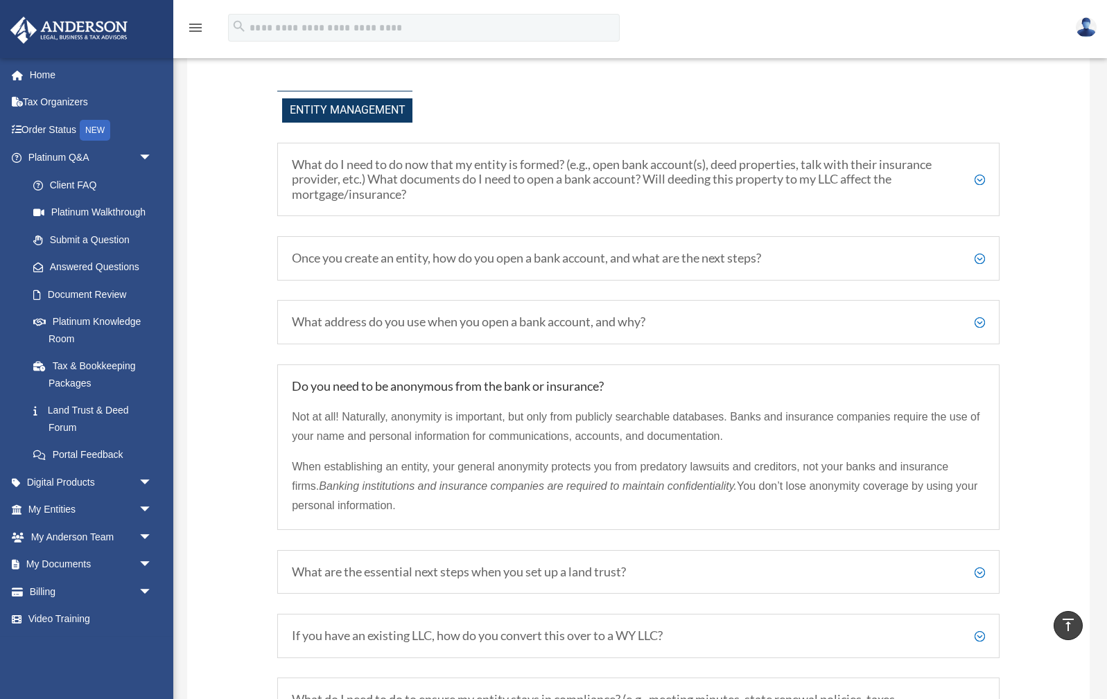
click at [980, 174] on h5 "What do I need to do now that my entity is formed? (e.g., open bank account(s),…" at bounding box center [638, 179] width 693 height 45
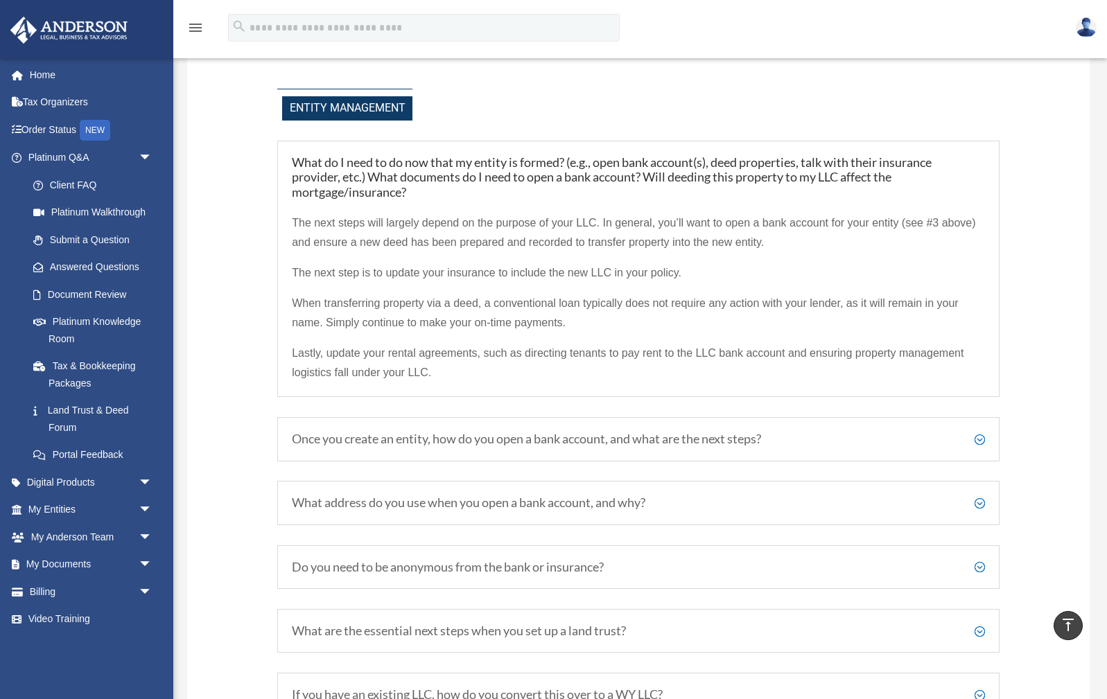
scroll to position [1786, 0]
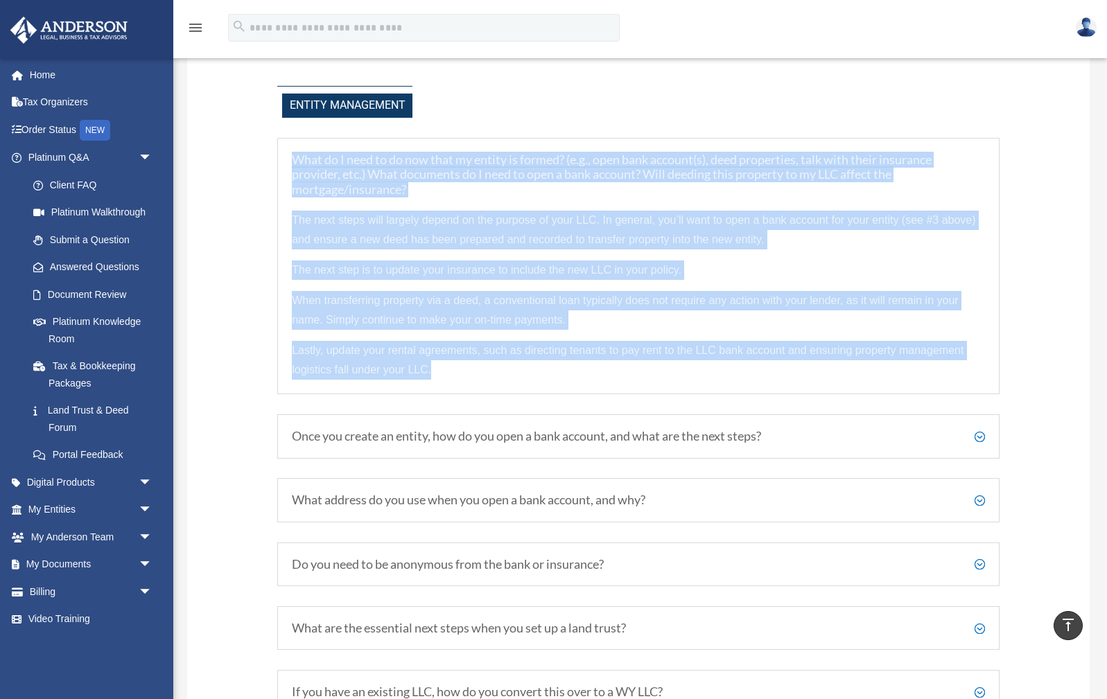
drag, startPoint x: 296, startPoint y: 152, endPoint x: 468, endPoint y: 383, distance: 287.7
click at [468, 383] on div "What do I need to do now that my entity is formed? (e.g., open bank account(s),…" at bounding box center [638, 266] width 722 height 257
copy div "What do I need to do now that my entity is formed? (e.g., open bank account(s),…"
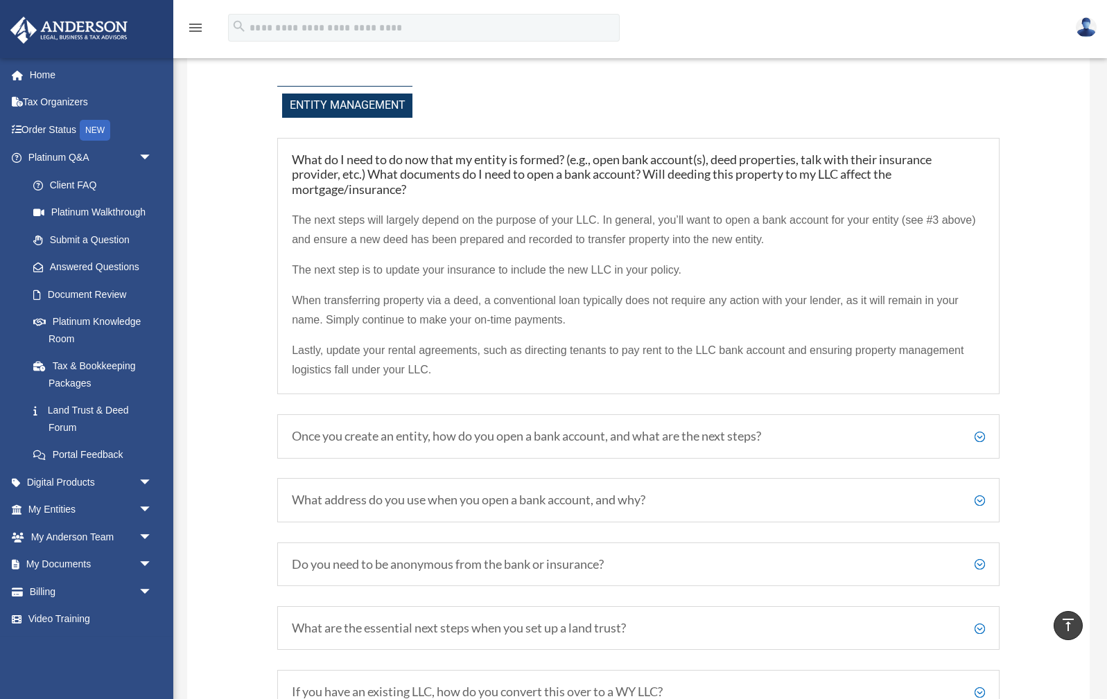
click at [982, 429] on h5 "Once you create an entity, how do you open a bank account, and what are the nex…" at bounding box center [638, 436] width 693 height 15
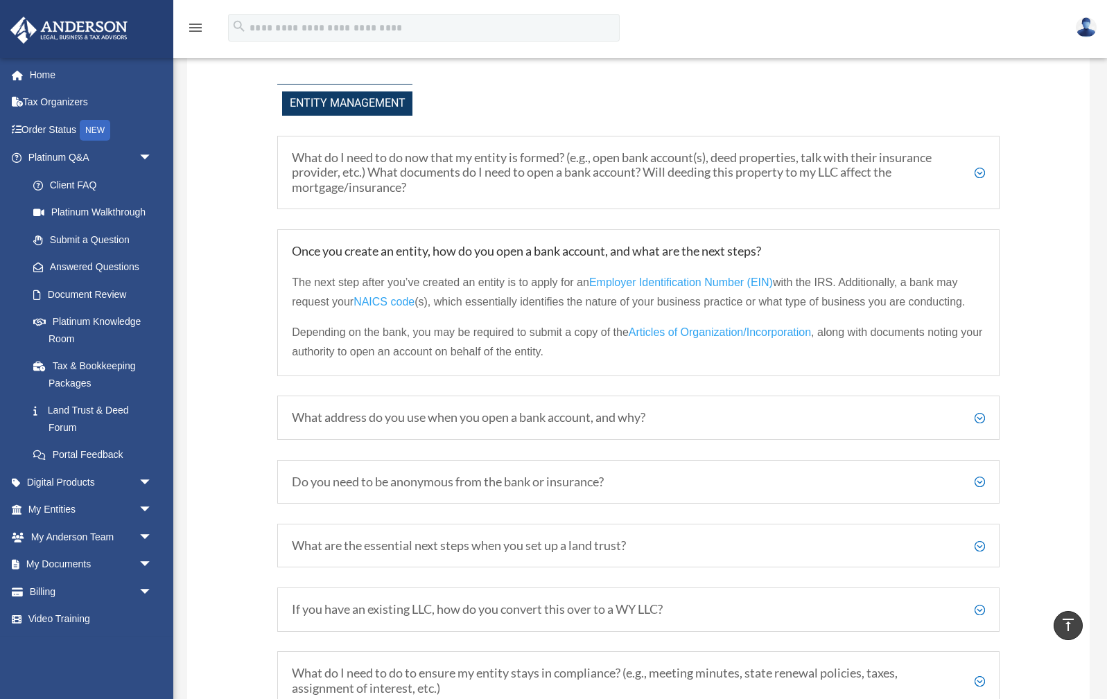
scroll to position [1799, 0]
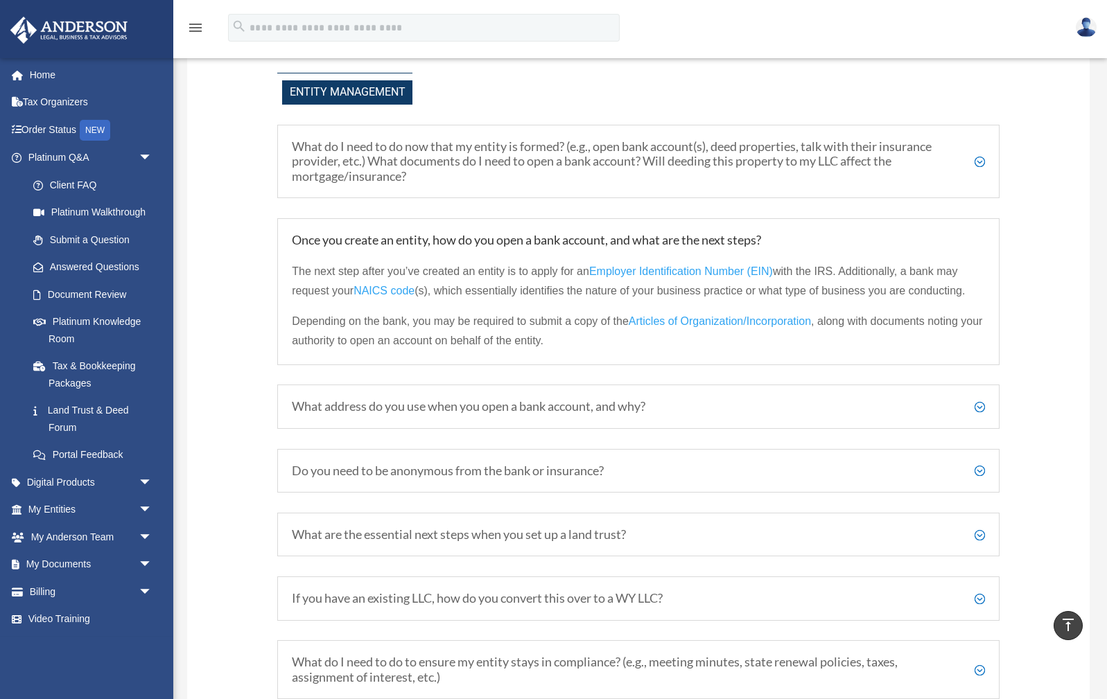
click at [385, 285] on span "NAICS code" at bounding box center [383, 291] width 61 height 12
